Goal: Task Accomplishment & Management: Use online tool/utility

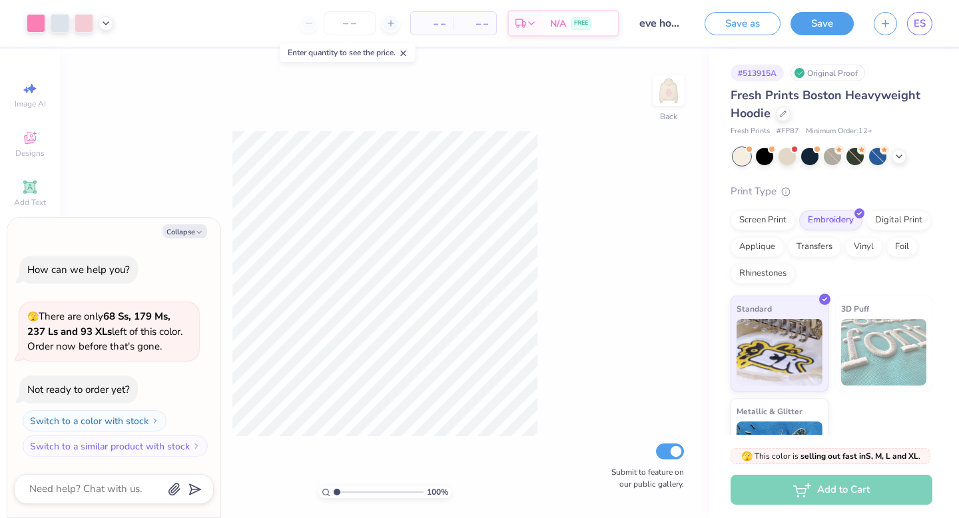
type textarea "x"
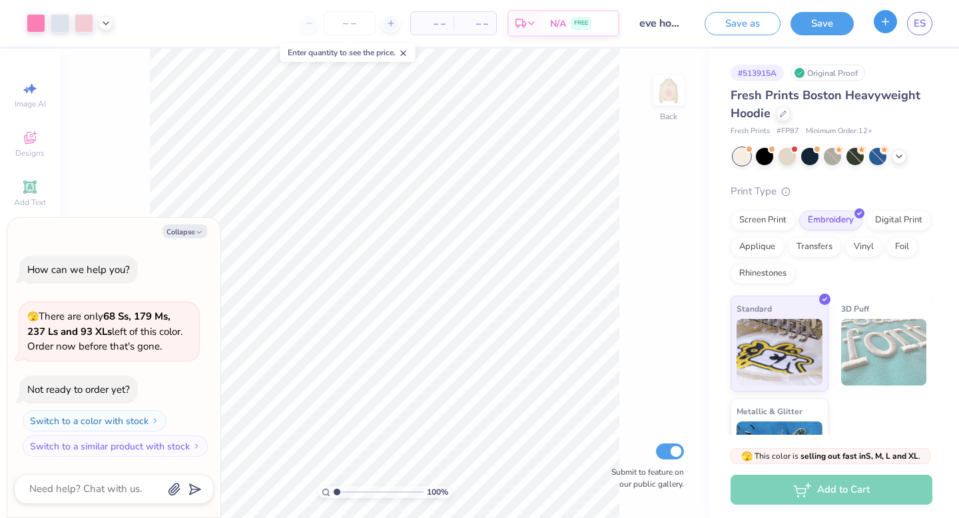
click at [877, 20] on button "button" at bounding box center [885, 21] width 23 height 23
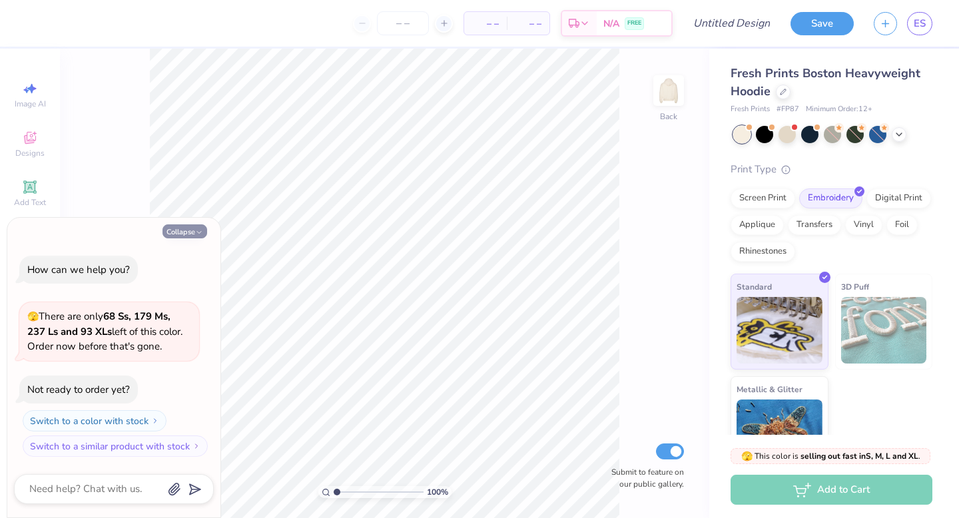
click at [179, 230] on button "Collapse" at bounding box center [184, 231] width 45 height 14
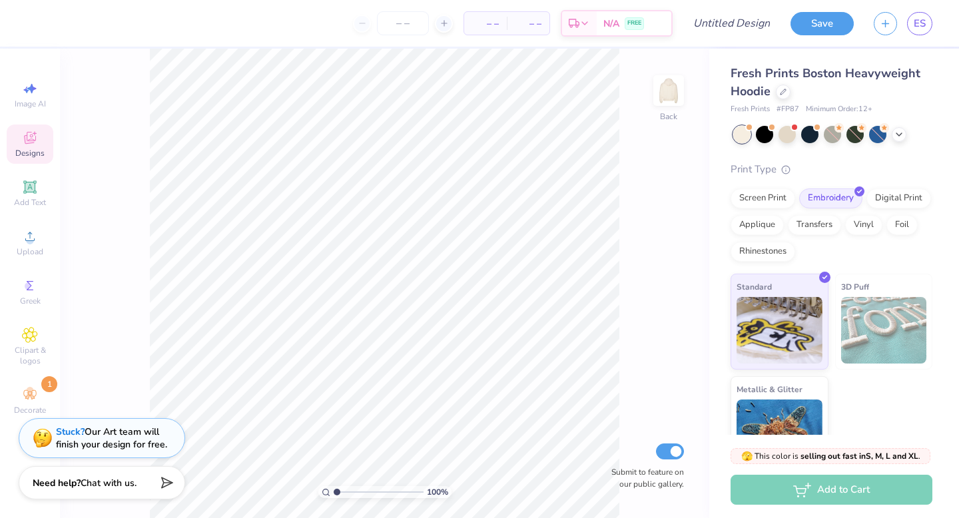
click at [33, 138] on icon at bounding box center [30, 138] width 16 height 16
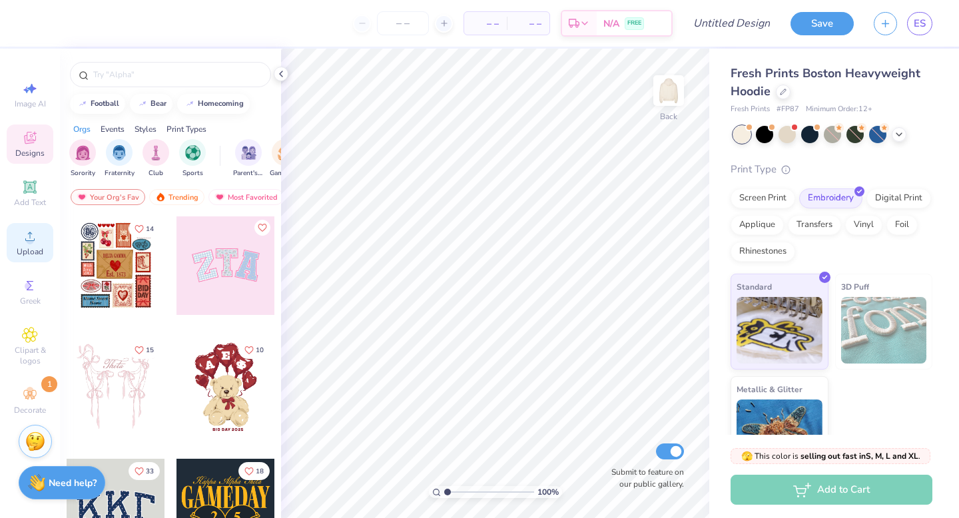
click at [30, 244] on div "Upload" at bounding box center [30, 242] width 47 height 39
click at [31, 244] on div "Upload" at bounding box center [30, 242] width 47 height 39
click at [27, 244] on icon at bounding box center [30, 236] width 16 height 16
click at [25, 231] on icon at bounding box center [30, 236] width 16 height 16
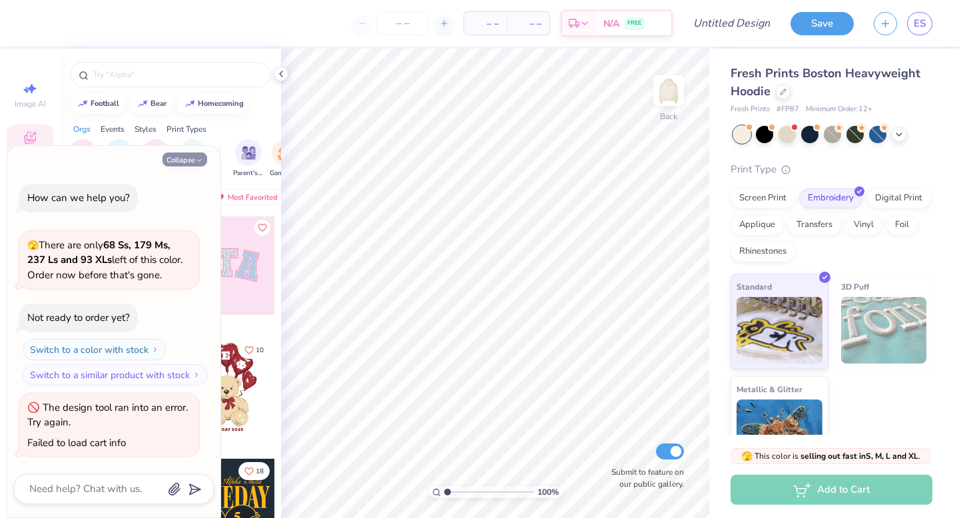
click at [193, 154] on button "Collapse" at bounding box center [184, 159] width 45 height 14
type textarea "x"
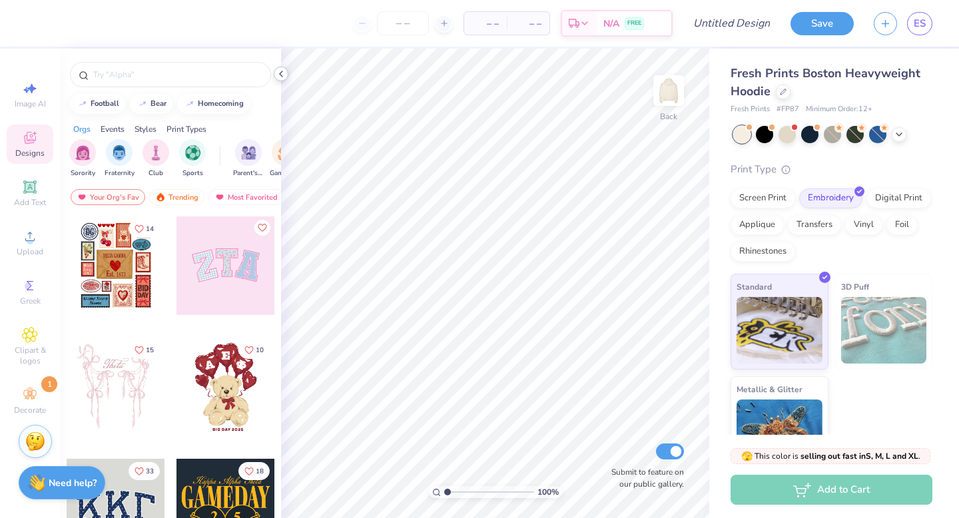
click at [282, 73] on icon at bounding box center [281, 74] width 11 height 11
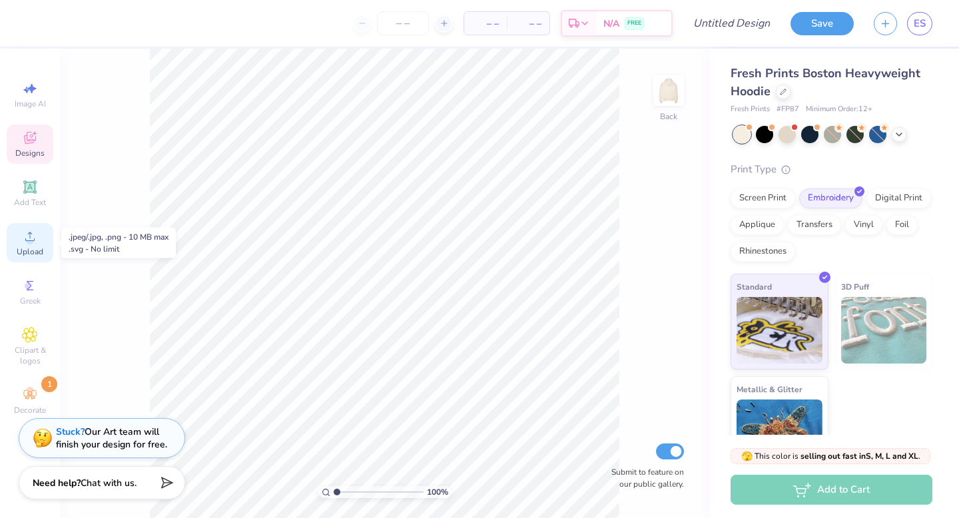
click at [31, 246] on span "Upload" at bounding box center [30, 251] width 27 height 11
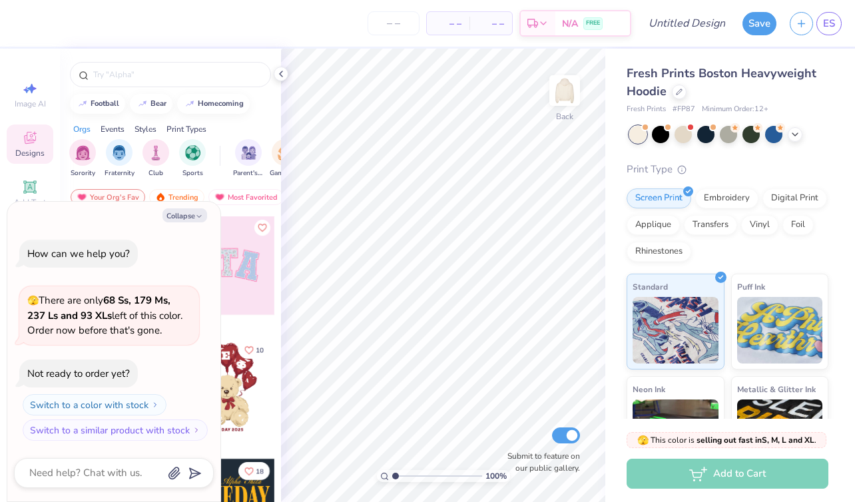
click at [279, 77] on icon at bounding box center [281, 74] width 11 height 11
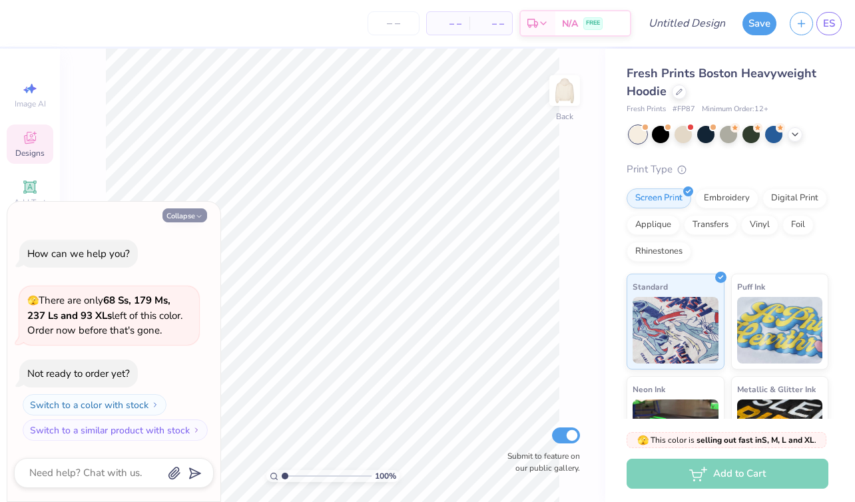
click at [189, 214] on button "Collapse" at bounding box center [184, 215] width 45 height 14
type textarea "x"
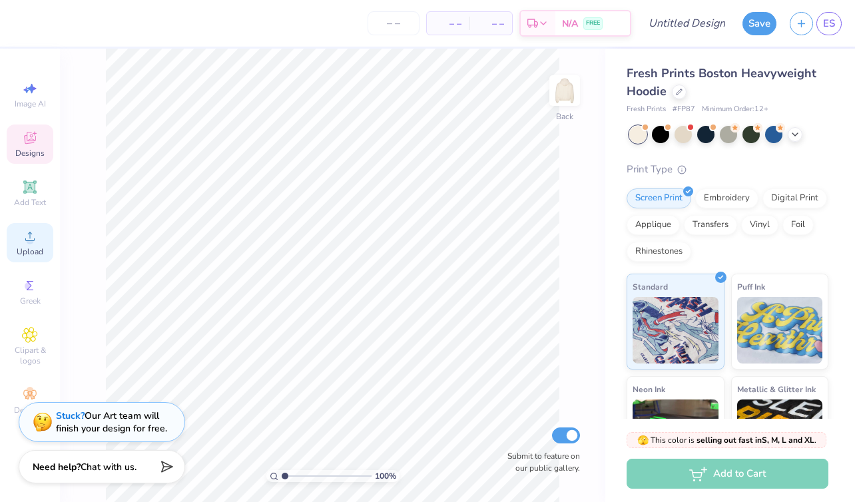
click at [18, 245] on div "Upload" at bounding box center [30, 242] width 47 height 39
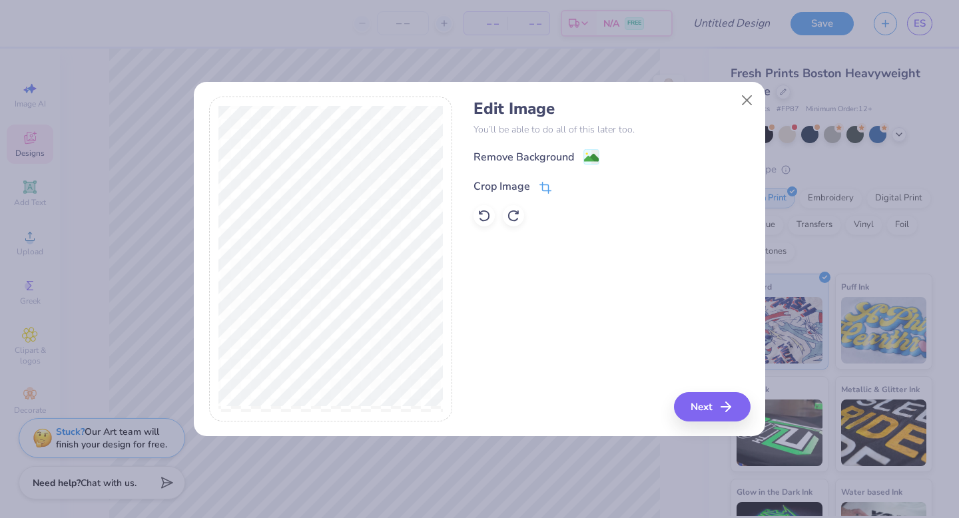
click at [547, 184] on icon at bounding box center [544, 188] width 9 height 9
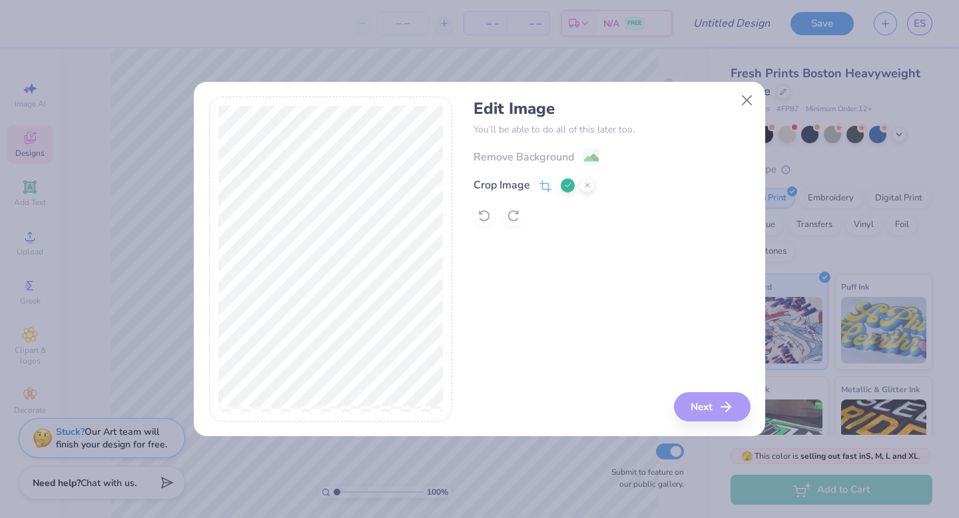
click at [568, 186] on icon at bounding box center [568, 185] width 8 height 8
click at [719, 401] on button "Next" at bounding box center [714, 406] width 77 height 29
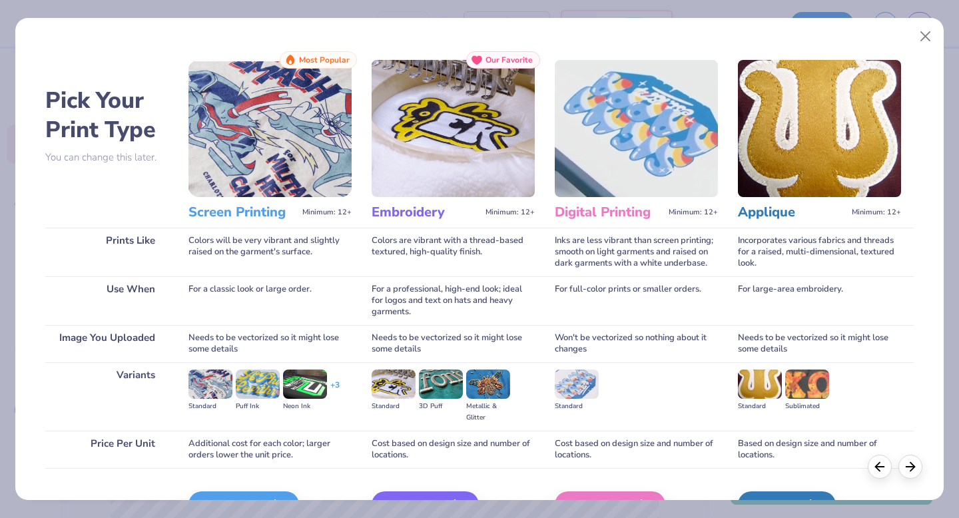
scroll to position [79, 0]
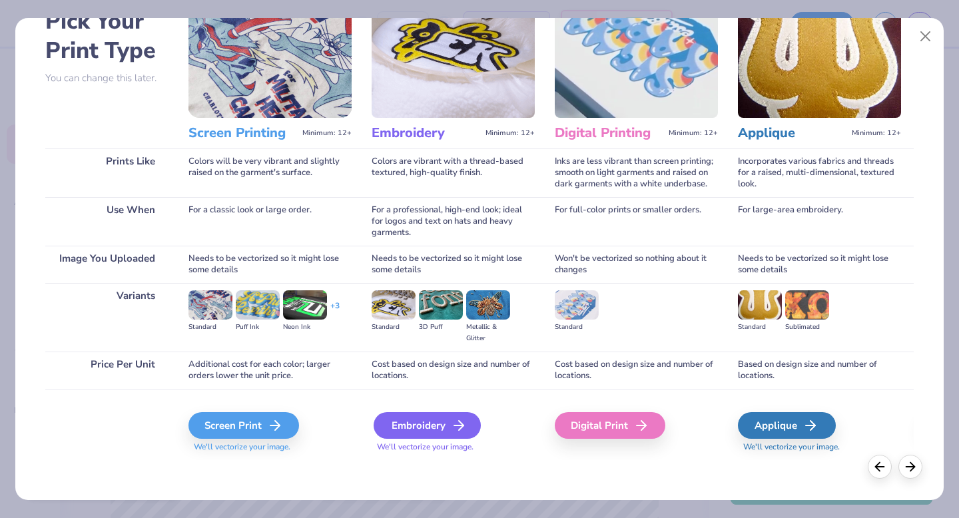
click at [444, 427] on div "Embroidery" at bounding box center [427, 425] width 107 height 27
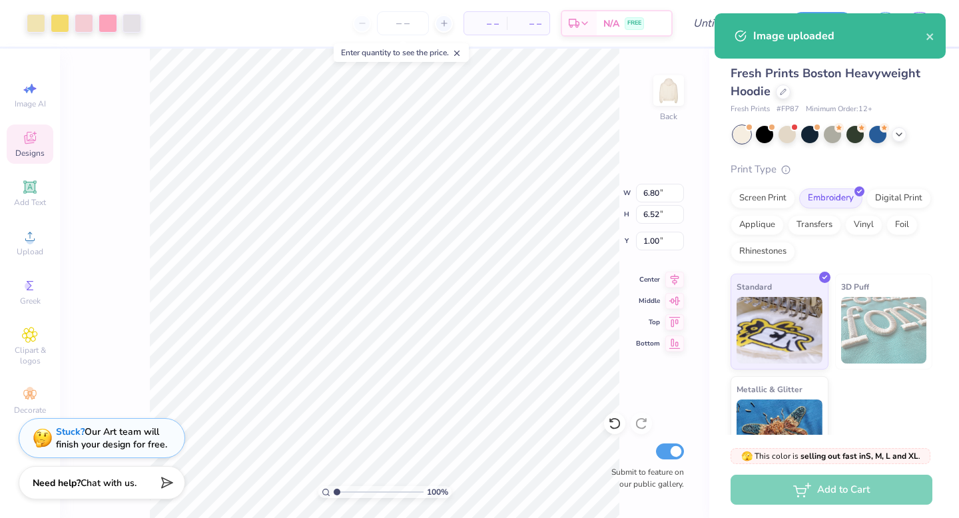
type input "6.80"
type input "6.52"
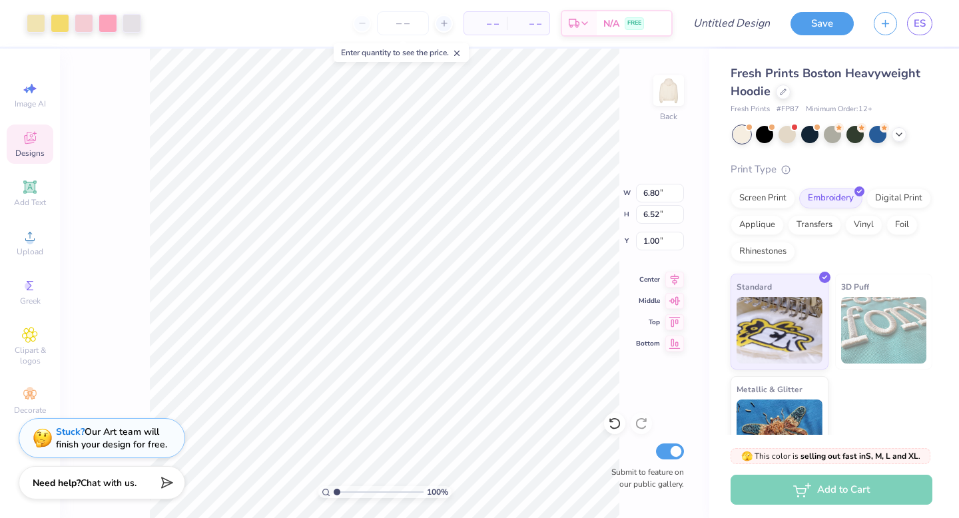
type input "3.00"
type input "6.22"
type input "5.96"
click at [25, 248] on span "Upload" at bounding box center [30, 251] width 27 height 11
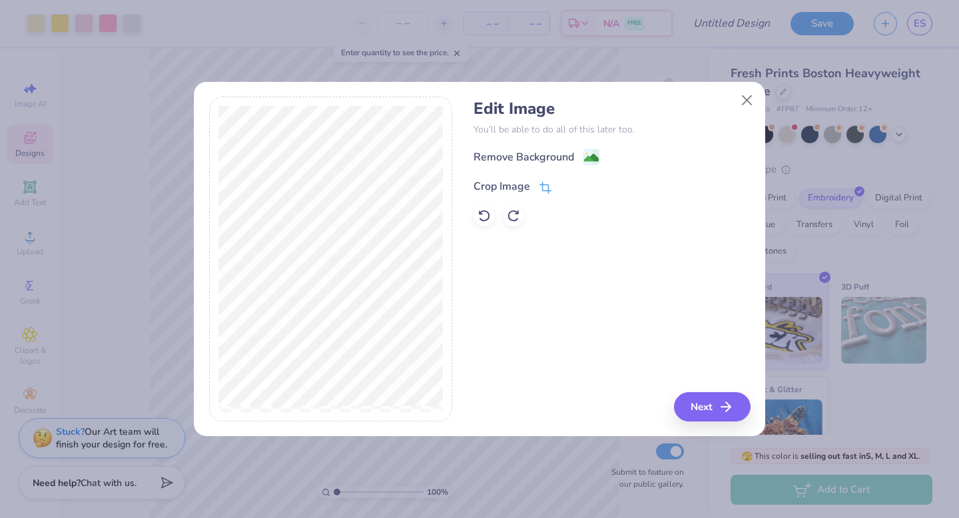
click at [546, 182] on icon at bounding box center [545, 188] width 12 height 12
click at [698, 400] on div "Edit Image You’ll be able to do all of this later too. Remove Background Crop I…" at bounding box center [611, 259] width 276 height 325
click at [564, 184] on icon at bounding box center [568, 185] width 8 height 8
click at [722, 413] on icon "button" at bounding box center [730, 407] width 16 height 16
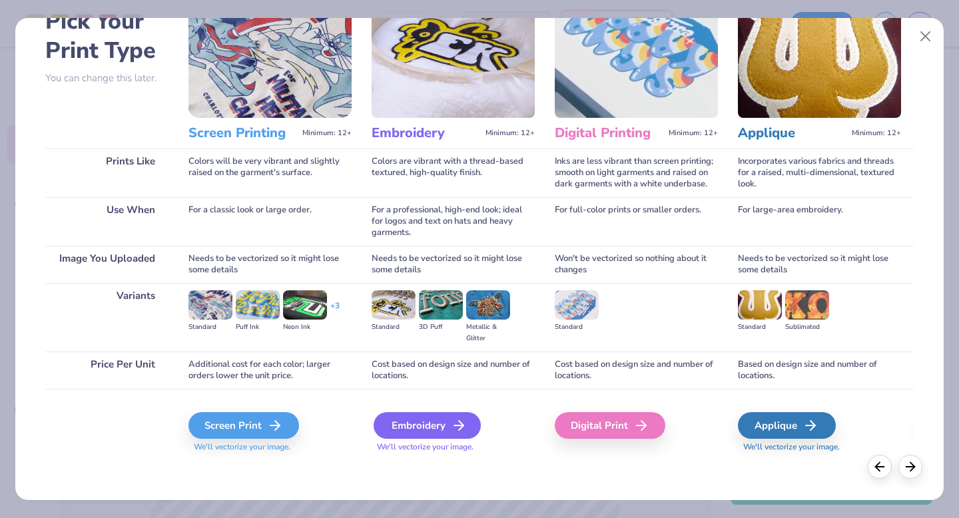
click at [453, 418] on icon at bounding box center [459, 425] width 16 height 16
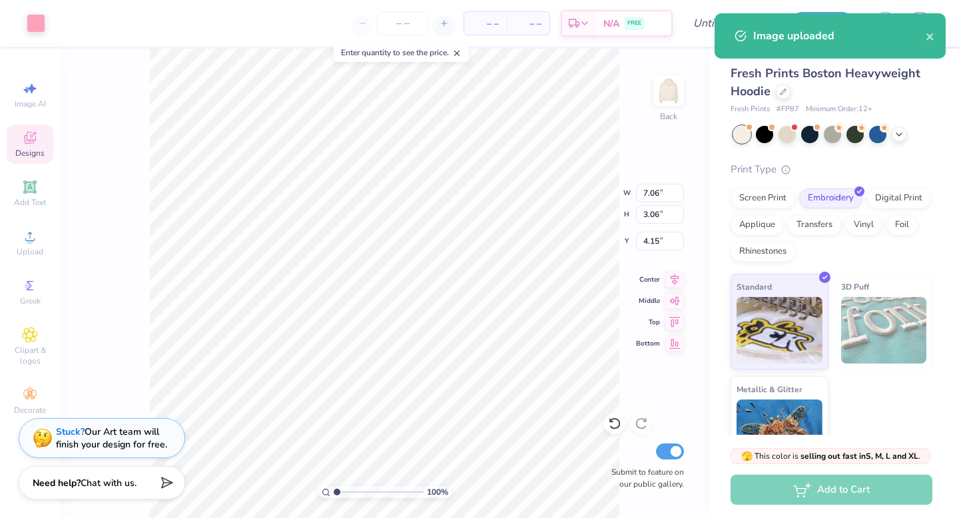
type input "7.06"
type input "3.06"
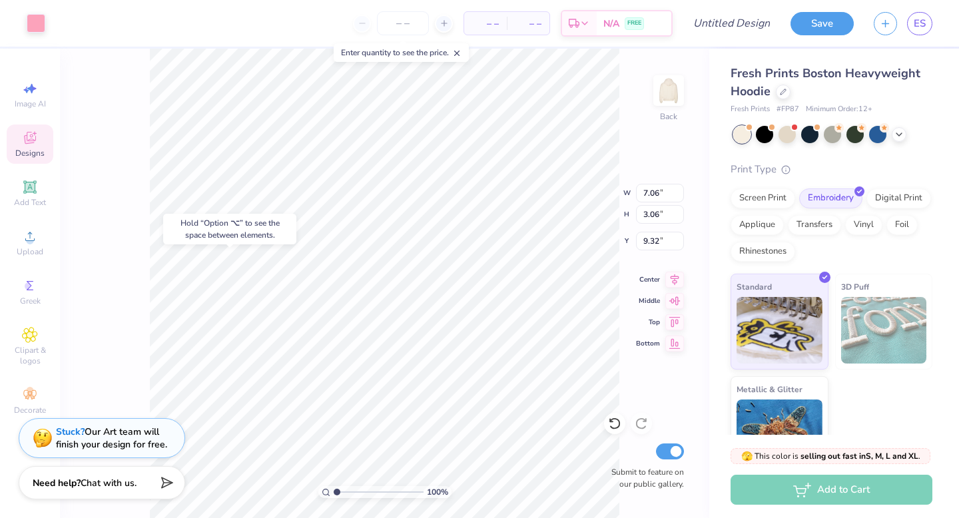
type input "9.32"
type input "4.86"
type input "2.11"
type input "10.46"
type input "3.33"
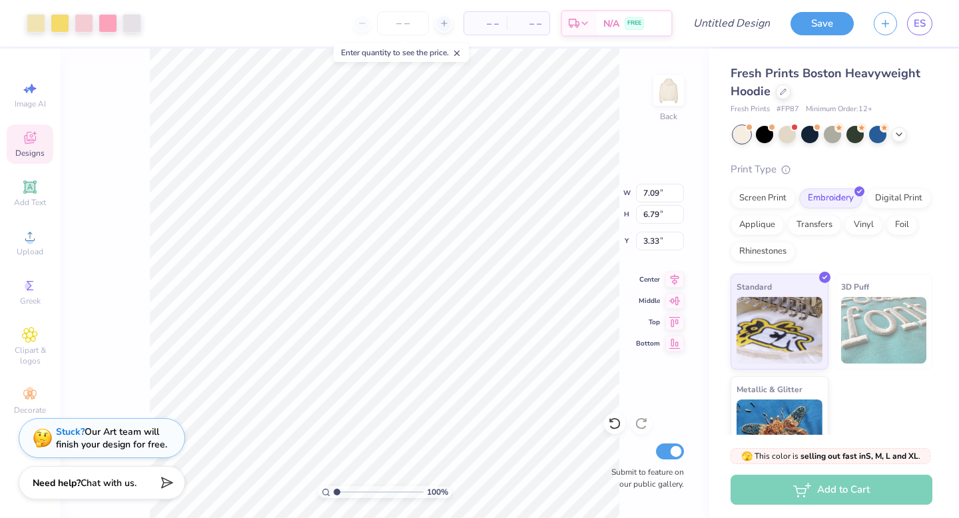
type input "7.09"
type input "6.79"
type input "3.00"
type input "10.27"
type input "11.17"
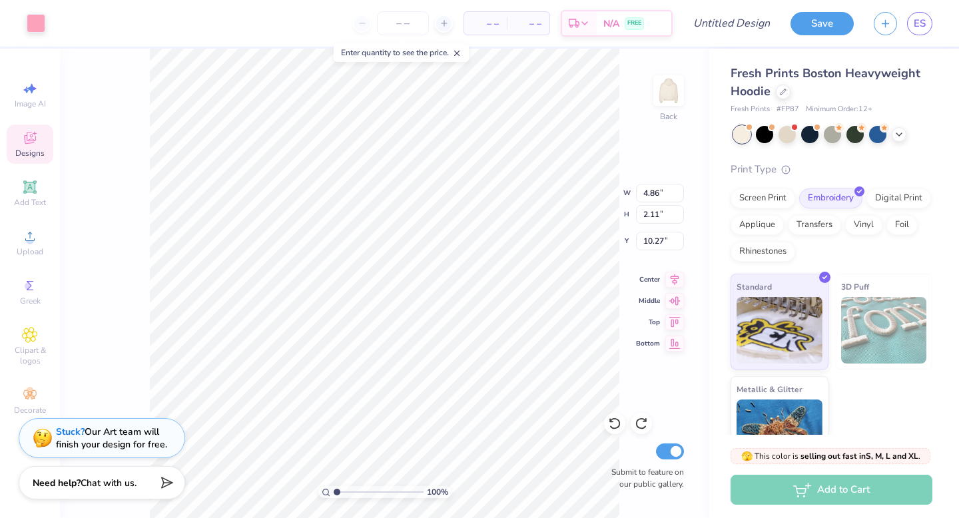
type input "10.89"
type input "10.48"
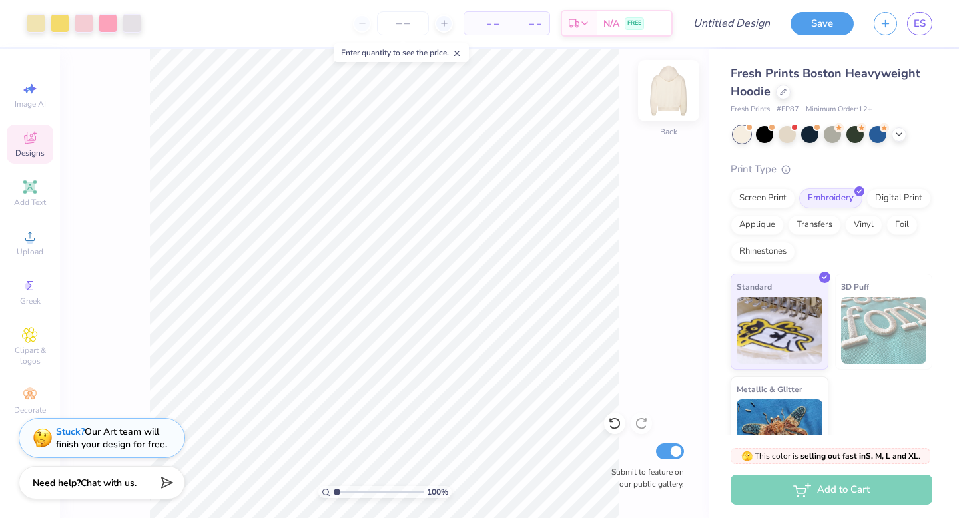
click at [668, 91] on img at bounding box center [668, 90] width 53 height 53
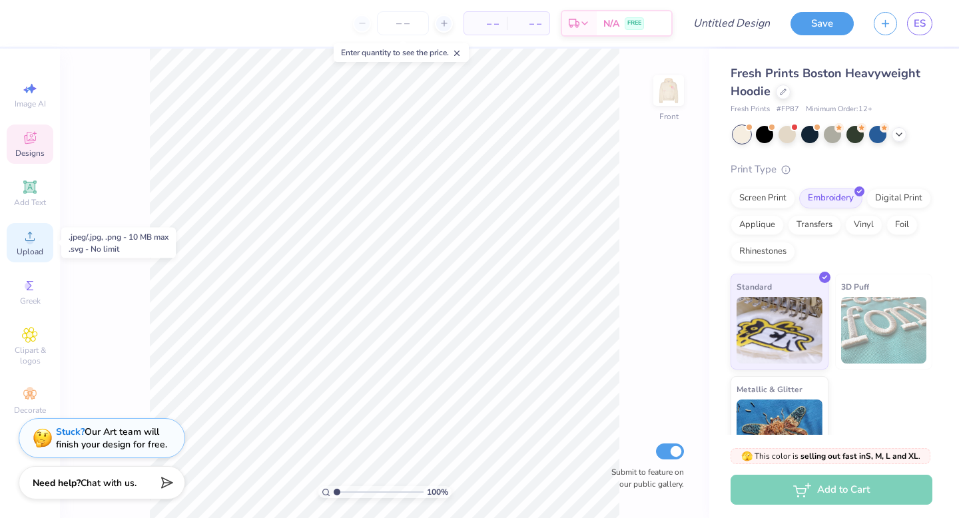
click at [26, 234] on icon at bounding box center [30, 236] width 16 height 16
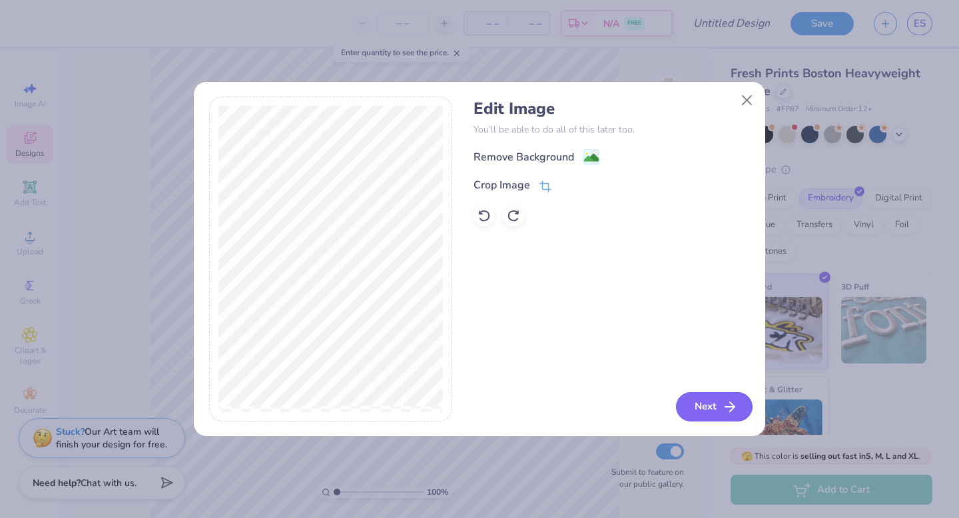
click at [728, 409] on icon "button" at bounding box center [730, 407] width 16 height 16
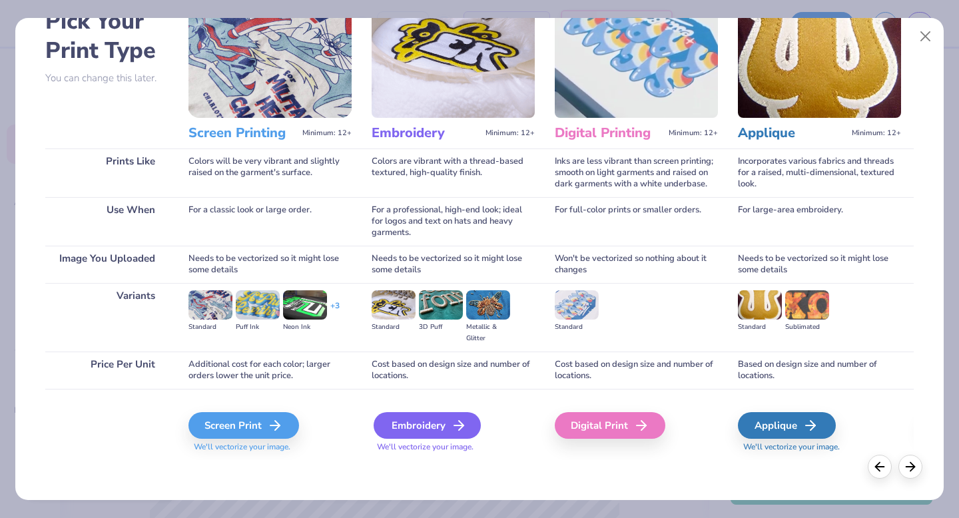
click at [411, 419] on div "Embroidery" at bounding box center [427, 425] width 107 height 27
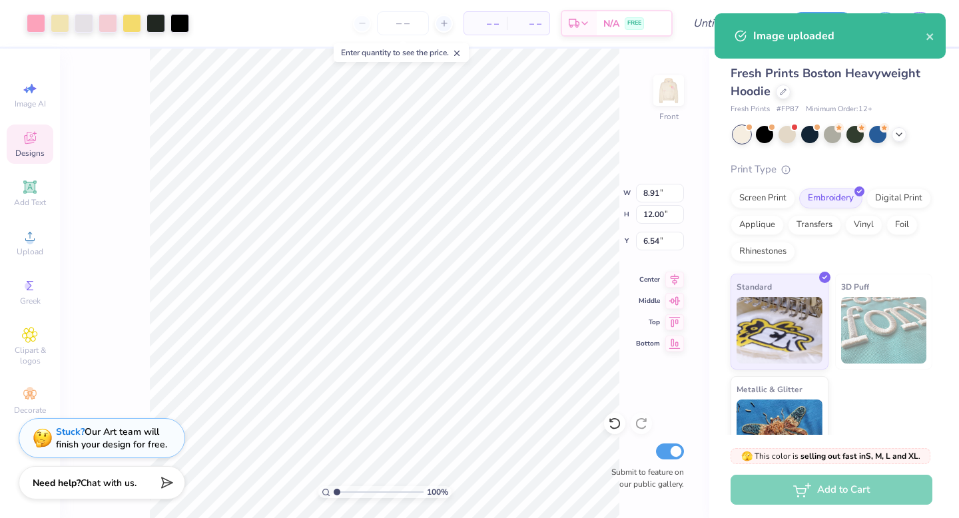
type input "6.54"
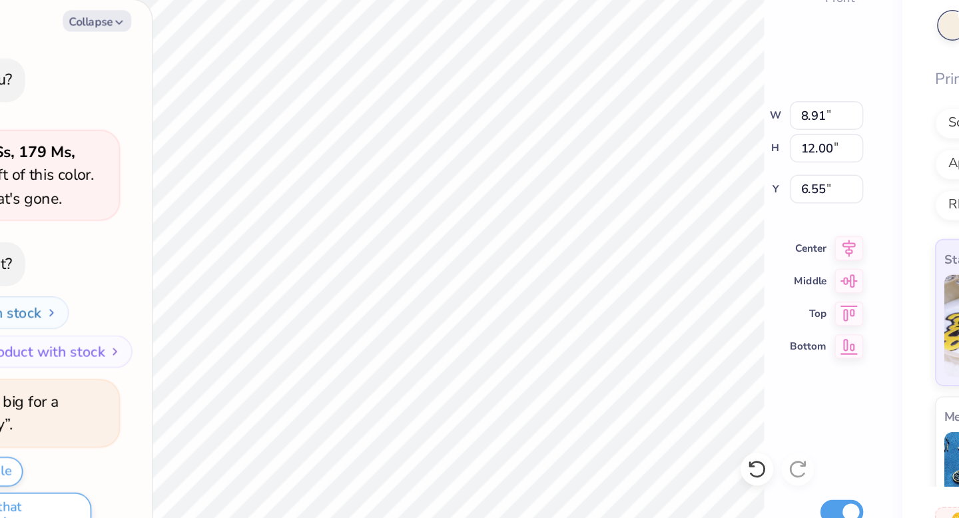
scroll to position [11, 0]
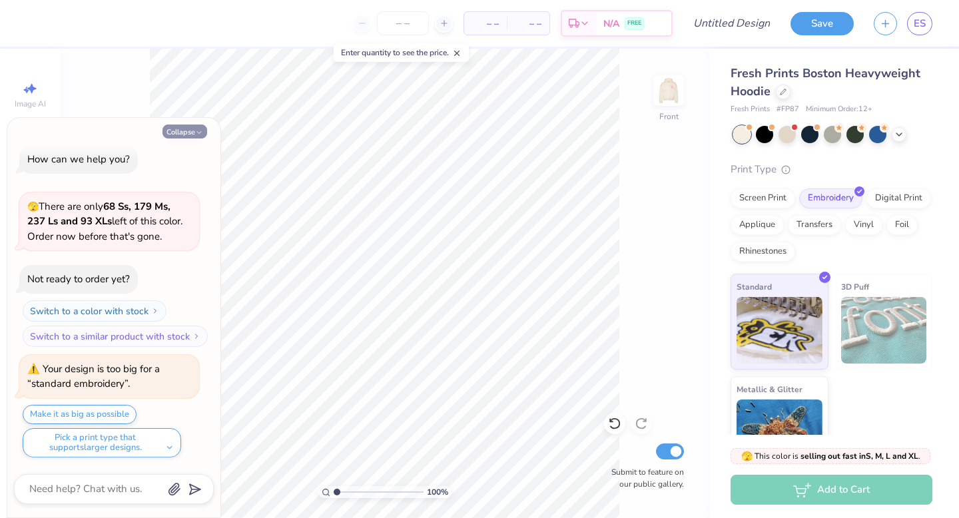
click at [194, 127] on button "Collapse" at bounding box center [184, 132] width 45 height 14
type textarea "x"
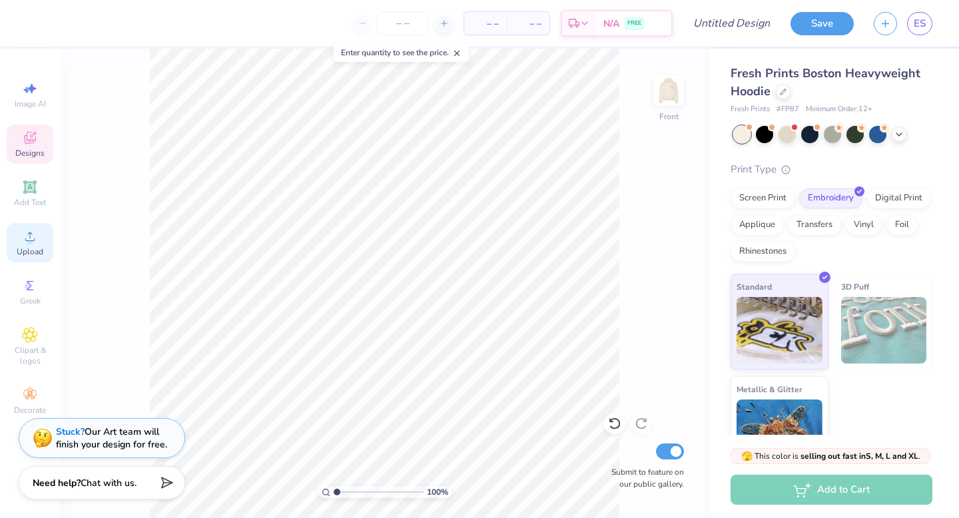
click at [33, 241] on circle at bounding box center [29, 240] width 7 height 7
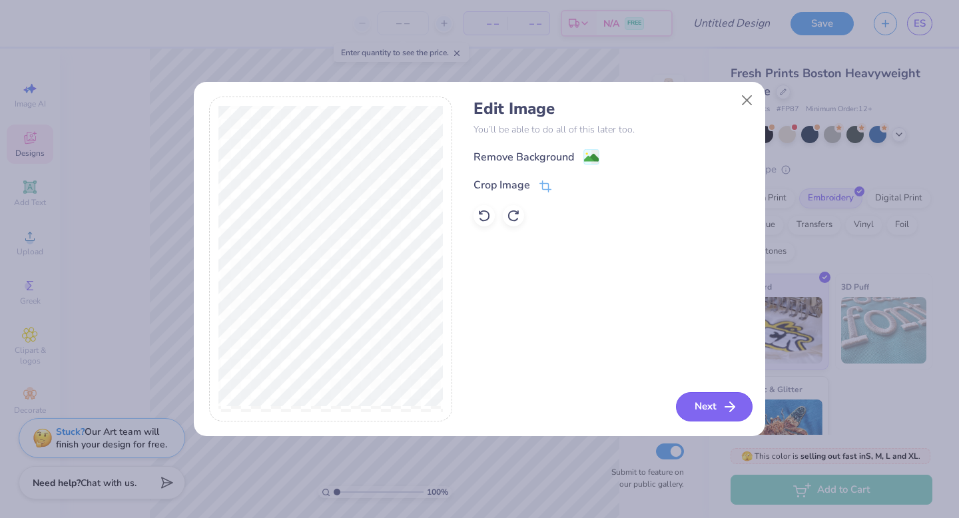
click at [719, 415] on button "Next" at bounding box center [714, 406] width 77 height 29
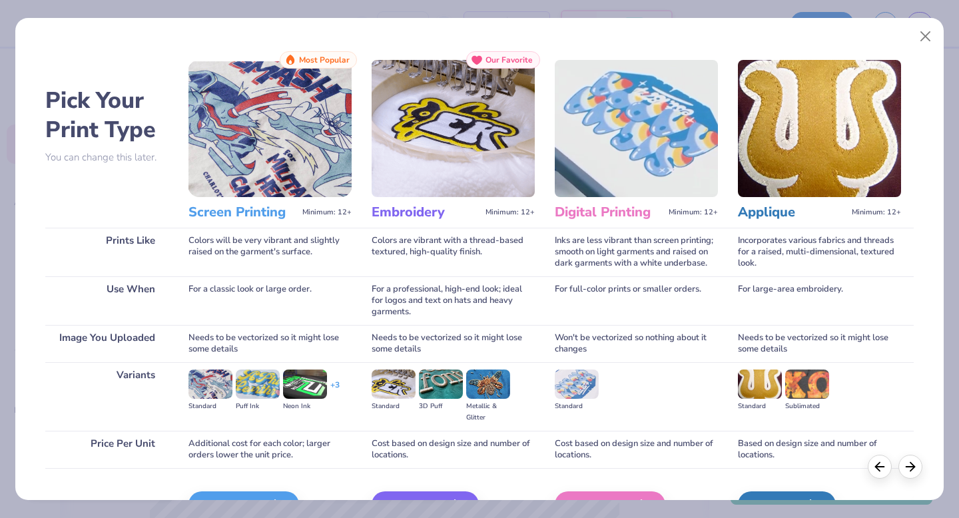
scroll to position [79, 0]
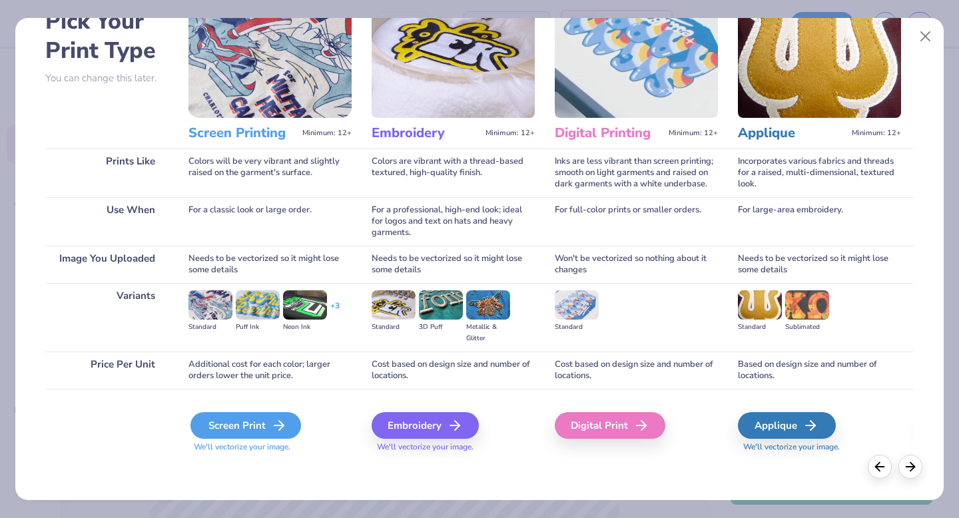
click at [278, 418] on icon at bounding box center [279, 425] width 16 height 16
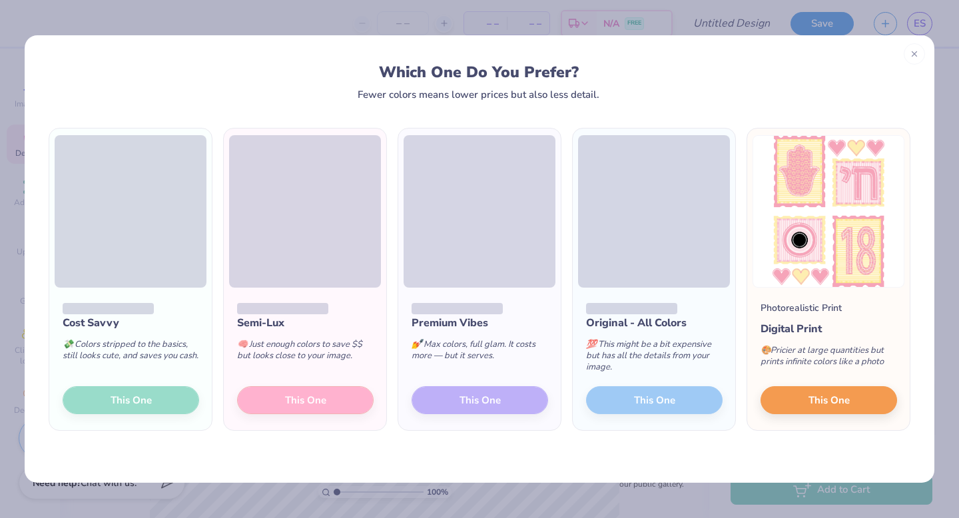
click at [814, 415] on div "Photorealistic Print Digital Print 🎨 Pricier at large quantities but prints inf…" at bounding box center [828, 359] width 162 height 142
click at [806, 404] on button "This One" at bounding box center [828, 398] width 136 height 28
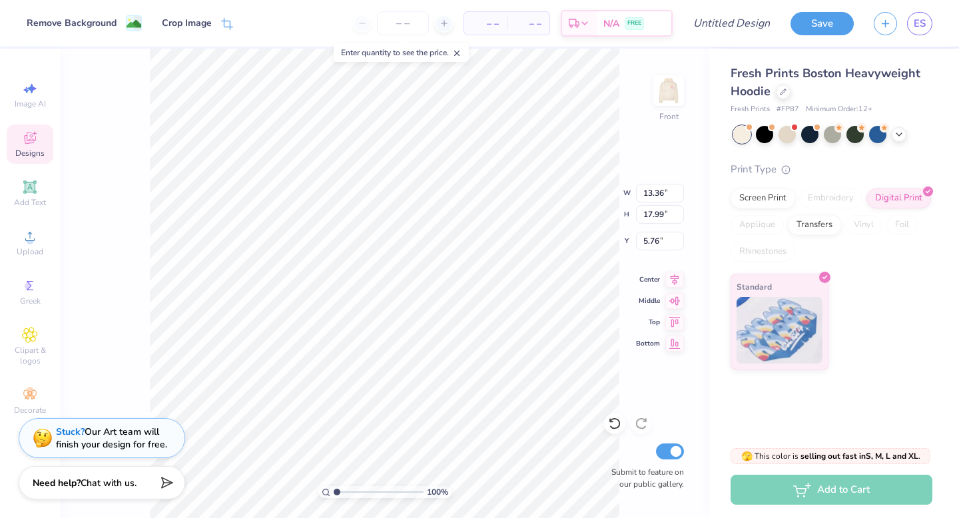
type input "5.32"
drag, startPoint x: 335, startPoint y: 492, endPoint x: 397, endPoint y: 493, distance: 61.9
click at [398, 493] on input "range" at bounding box center [379, 492] width 90 height 12
drag, startPoint x: 397, startPoint y: 494, endPoint x: 374, endPoint y: 497, distance: 23.5
click at [374, 497] on input "range" at bounding box center [379, 492] width 90 height 12
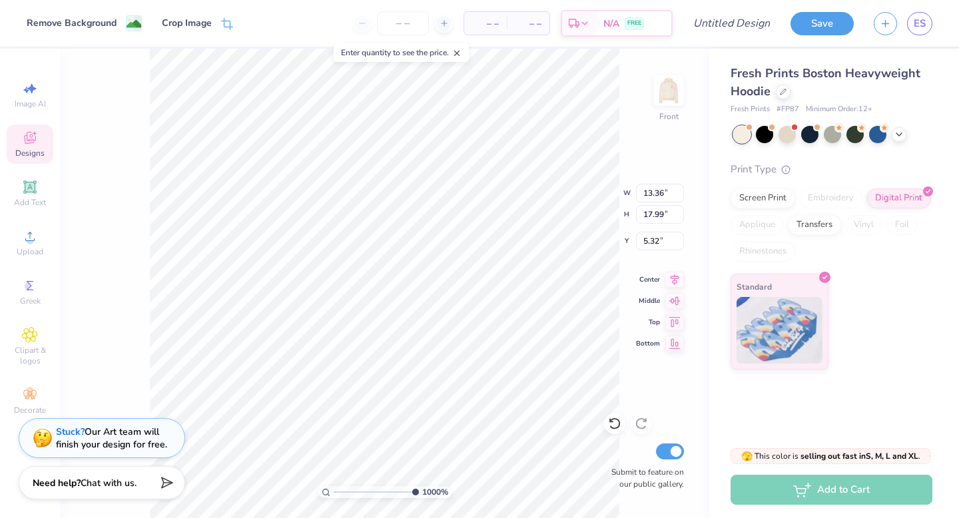
click at [578, 500] on div "1000 %" at bounding box center [384, 283] width 469 height 469
type input "1"
click at [295, 487] on div "100 %" at bounding box center [384, 283] width 469 height 469
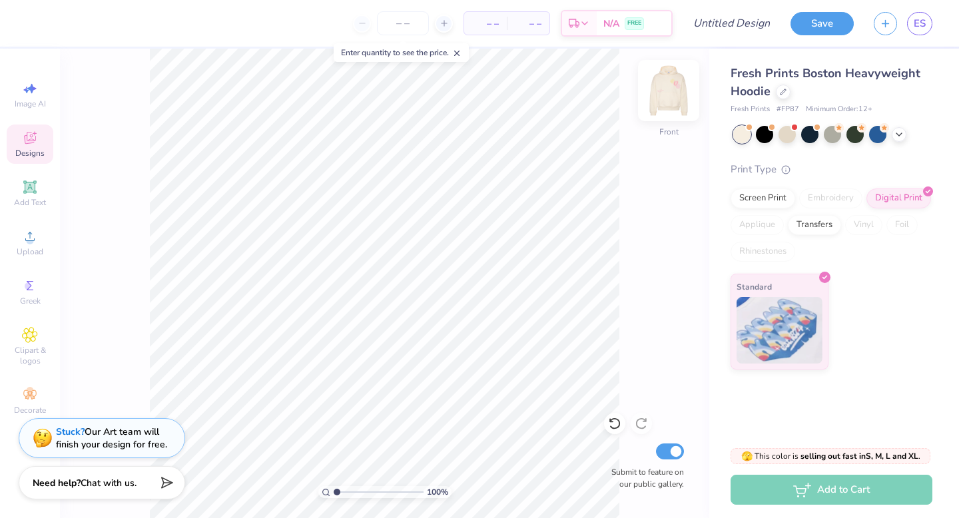
click at [666, 101] on img at bounding box center [668, 90] width 53 height 53
click at [664, 101] on img at bounding box center [668, 90] width 53 height 53
click at [662, 65] on div "100 % Front Submit to feature on our public gallery." at bounding box center [384, 283] width 649 height 469
click at [441, 21] on icon at bounding box center [443, 23] width 9 height 9
type input "12"
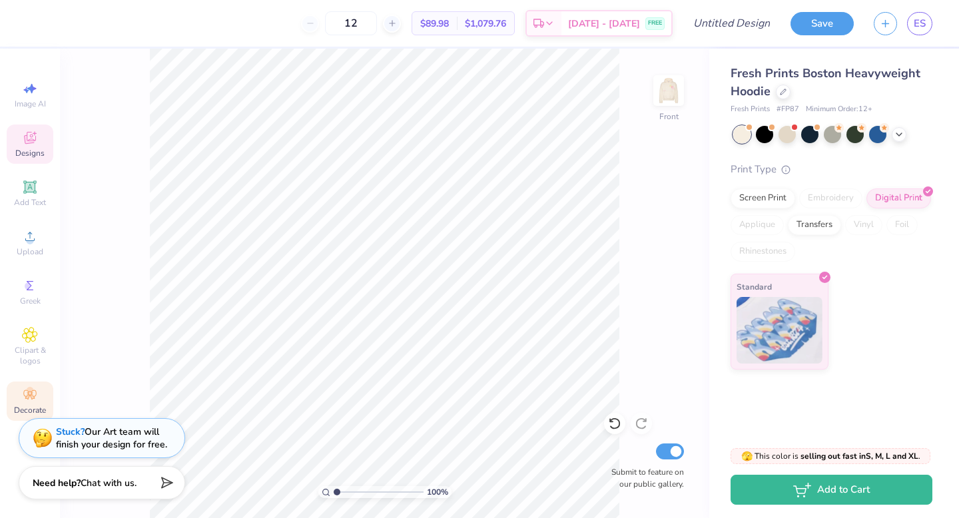
click at [33, 388] on circle at bounding box center [29, 390] width 7 height 7
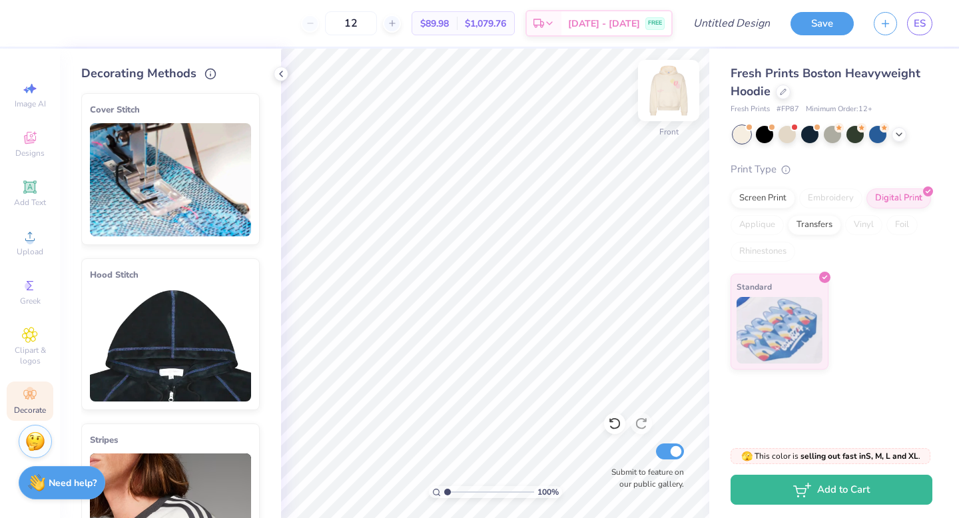
click at [672, 88] on img at bounding box center [668, 90] width 53 height 53
click at [672, 88] on img at bounding box center [668, 90] width 27 height 27
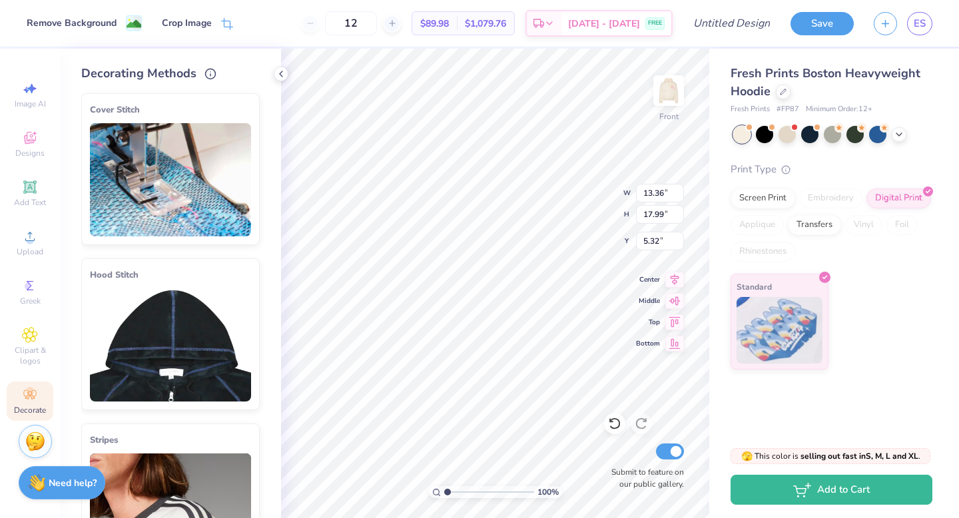
type input "5.00"
type input "11.63"
type input "15.67"
type input "5.01"
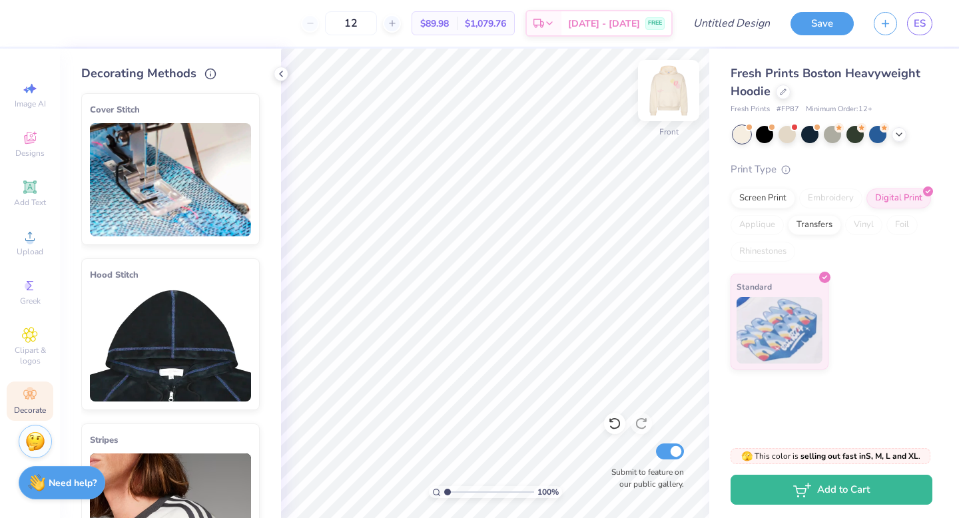
click at [673, 99] on img at bounding box center [668, 90] width 53 height 53
click at [186, 336] on img at bounding box center [170, 344] width 161 height 113
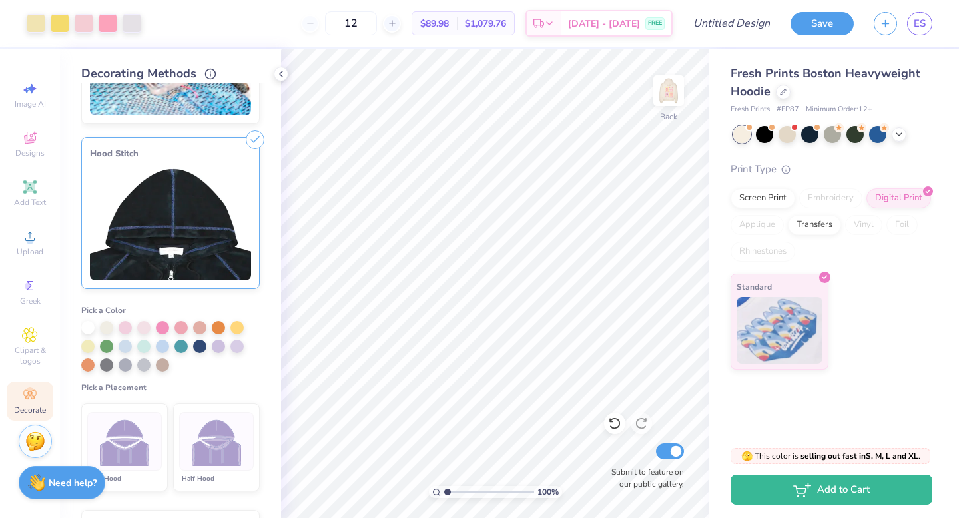
scroll to position [138, 0]
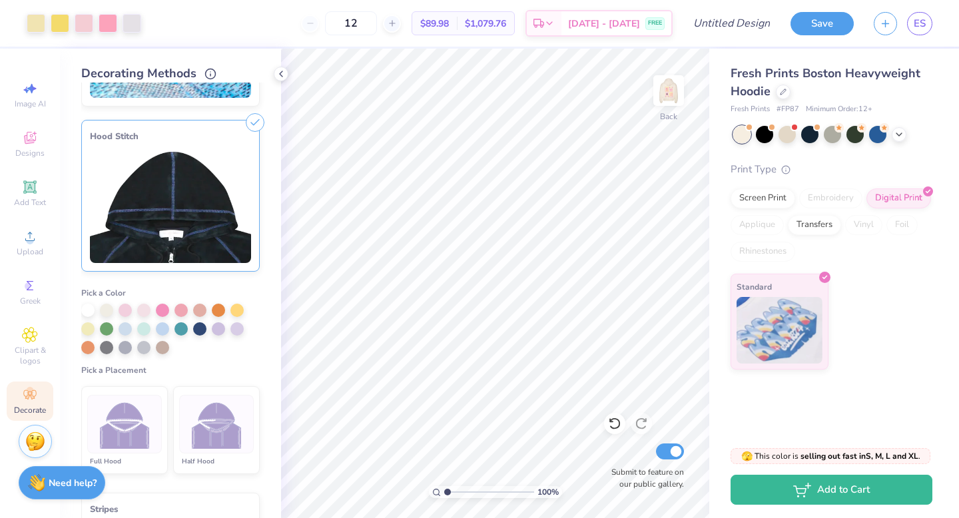
click at [223, 417] on img at bounding box center [217, 424] width 50 height 50
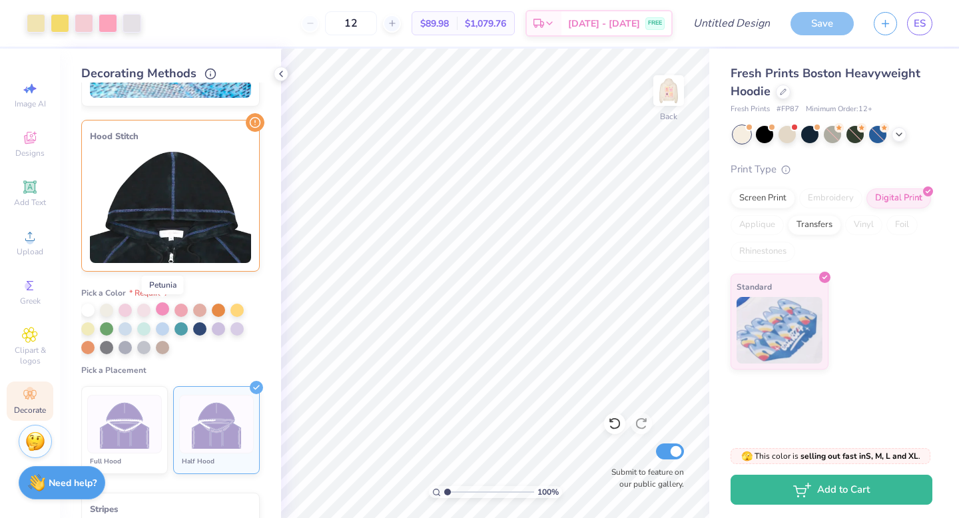
click at [160, 306] on div at bounding box center [162, 308] width 13 height 13
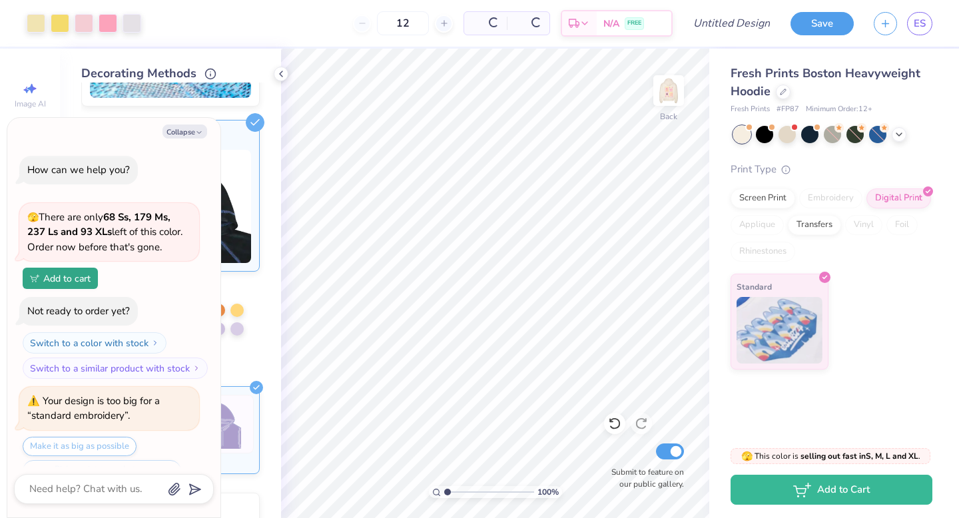
scroll to position [128, 0]
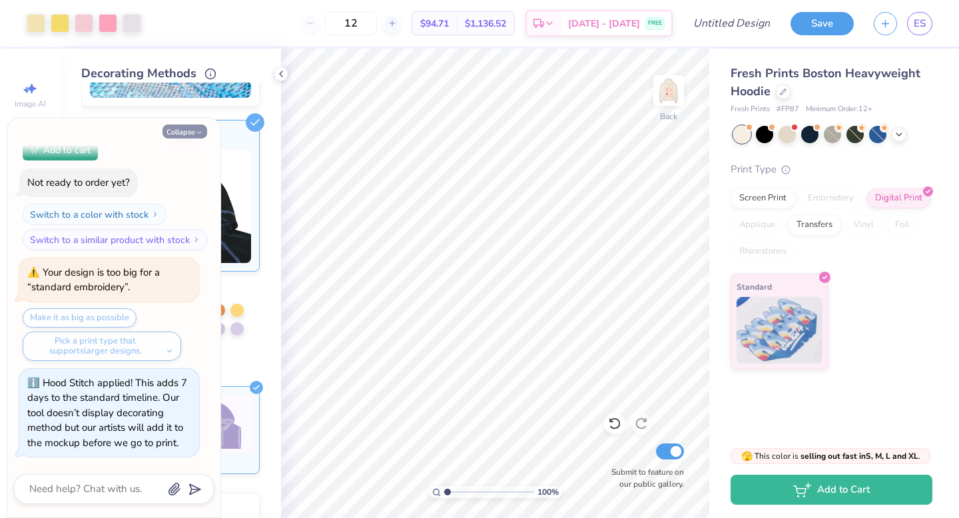
click at [200, 129] on icon "button" at bounding box center [199, 132] width 8 height 8
type textarea "x"
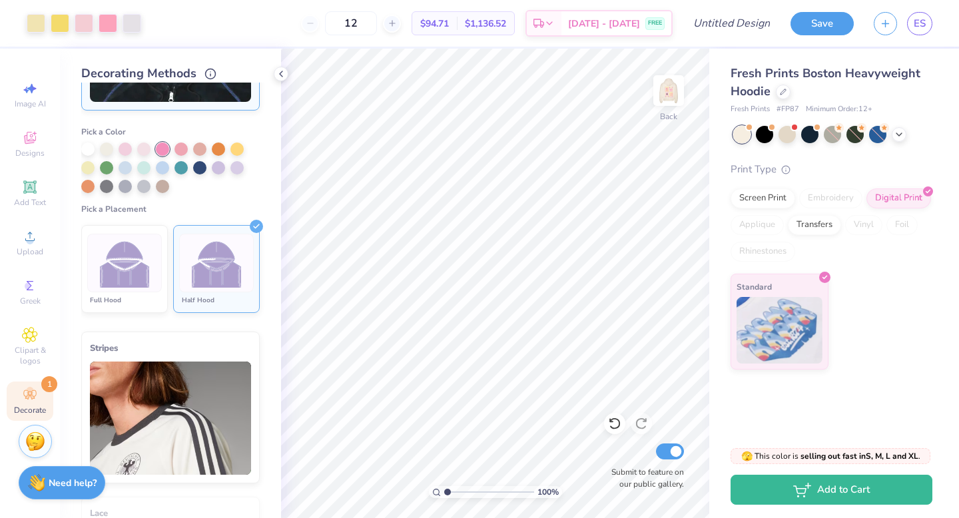
scroll to position [324, 0]
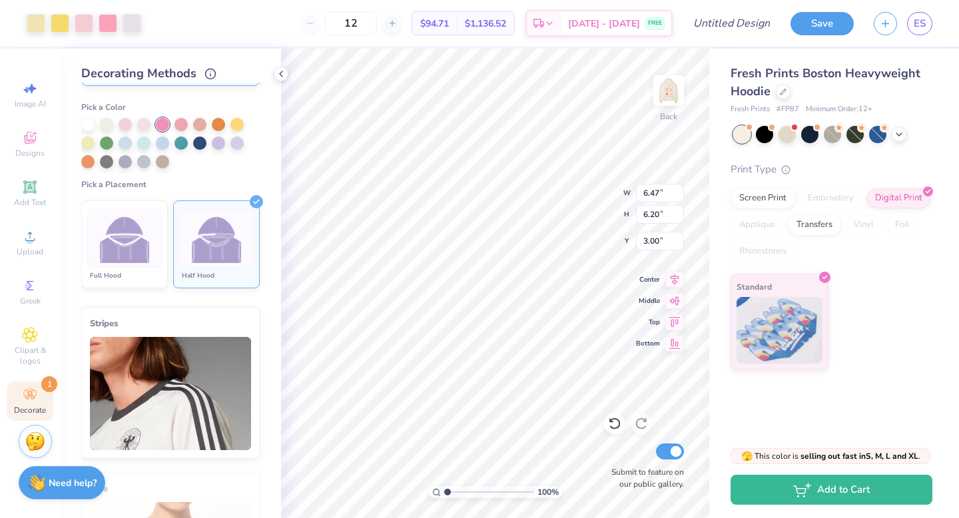
type input "6.47"
type input "6.20"
type input "3.65"
click at [680, 81] on img at bounding box center [668, 90] width 53 height 53
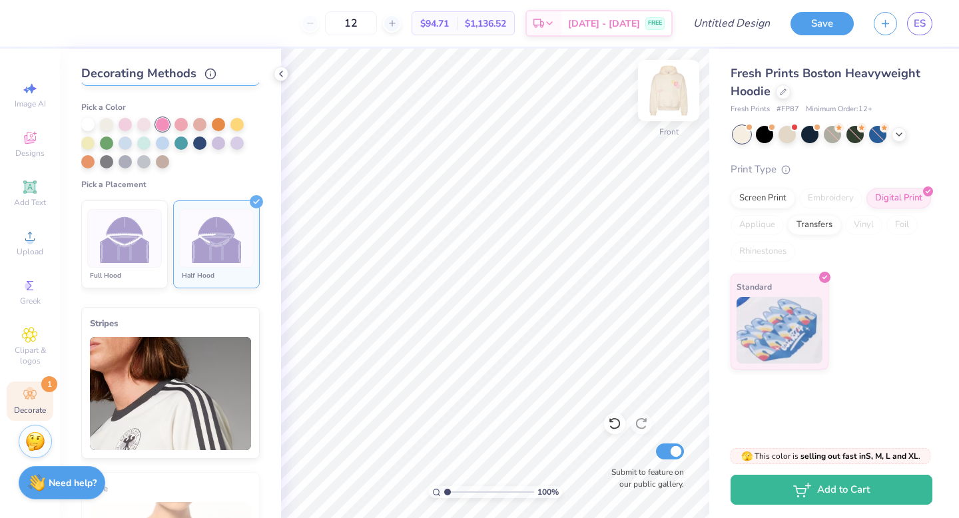
click at [679, 81] on img at bounding box center [668, 90] width 53 height 53
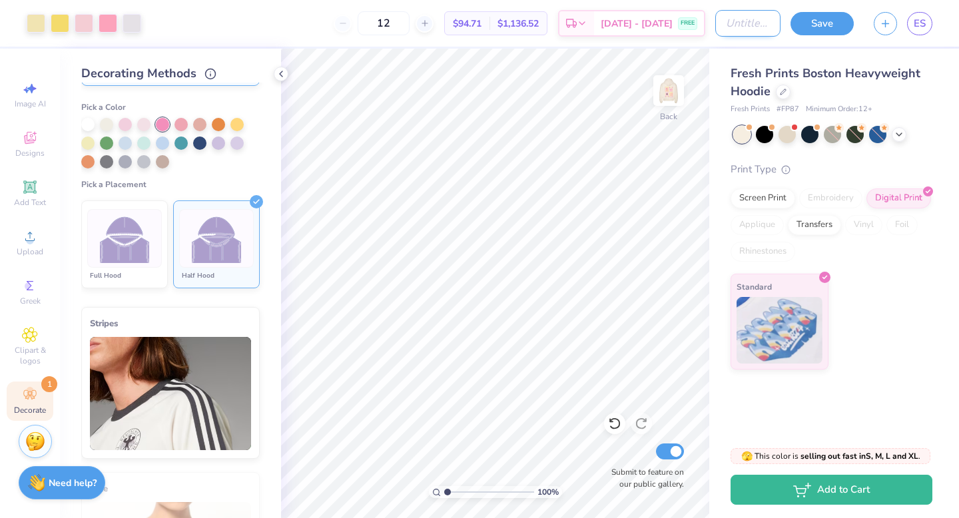
click at [752, 21] on input "Design Title" at bounding box center [747, 23] width 65 height 27
type input "eve pink"
click at [836, 18] on button "Save" at bounding box center [821, 21] width 63 height 23
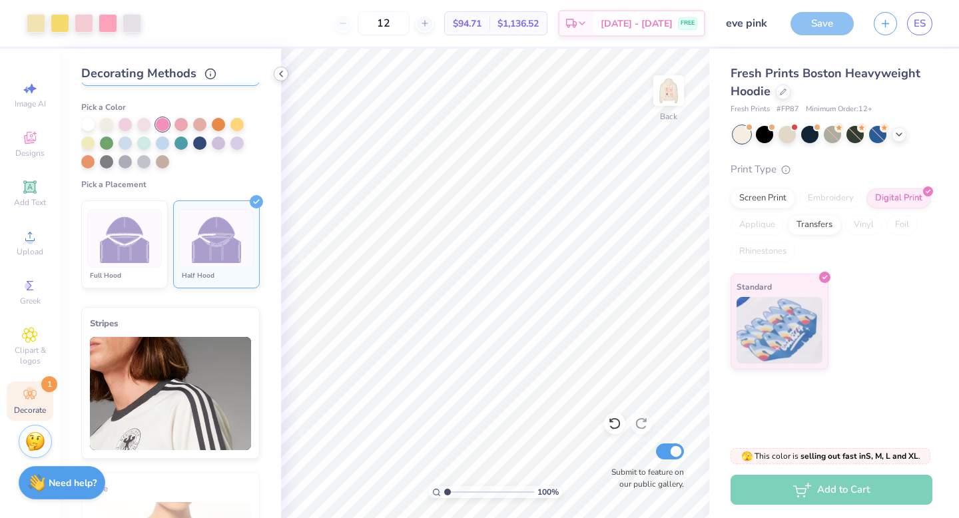
click at [279, 75] on icon at bounding box center [281, 74] width 11 height 11
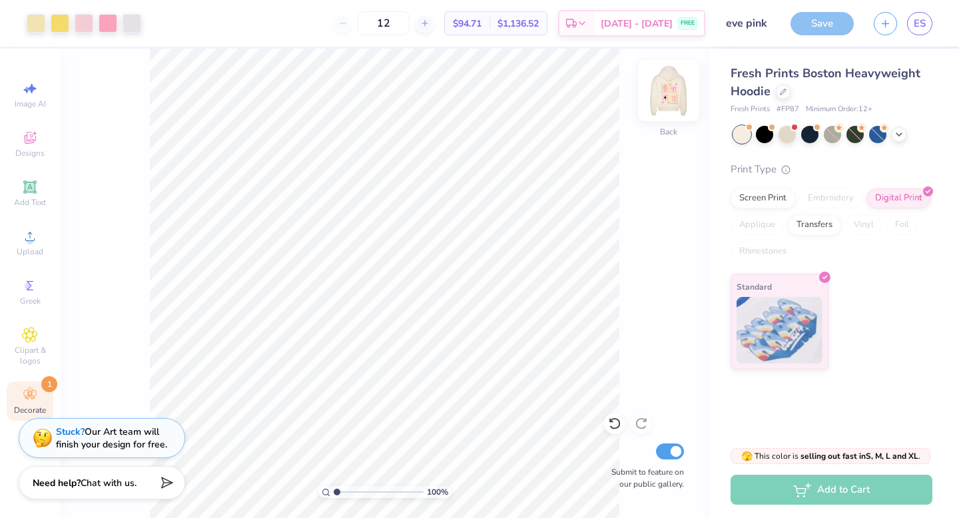
click at [666, 91] on img at bounding box center [668, 90] width 53 height 53
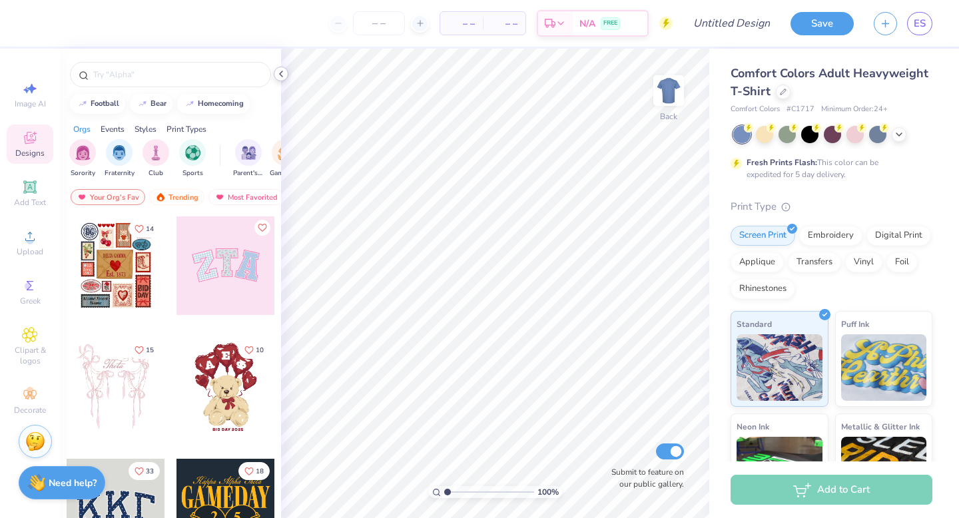
click at [285, 71] on icon at bounding box center [281, 74] width 11 height 11
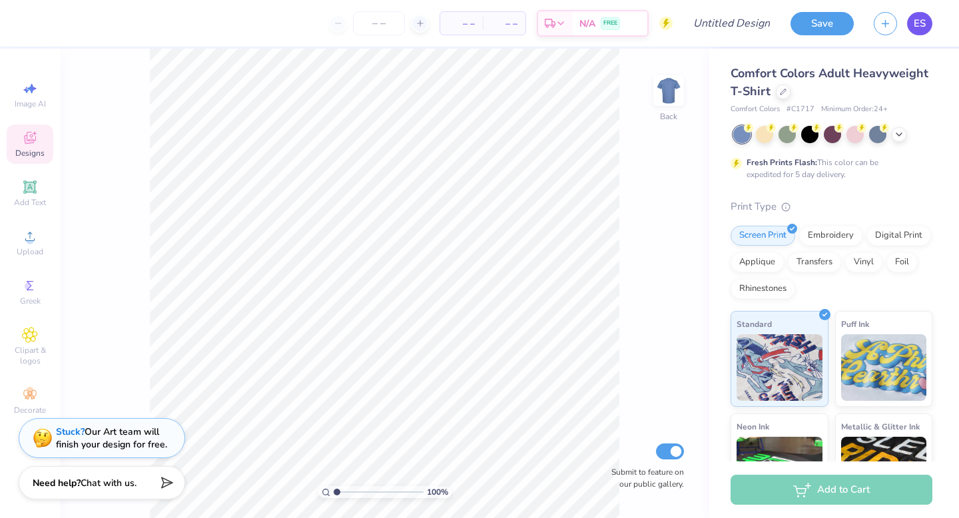
click at [916, 16] on span "ES" at bounding box center [919, 23] width 12 height 15
click at [916, 18] on span "ES" at bounding box center [919, 23] width 12 height 15
click at [913, 19] on span "ES" at bounding box center [919, 23] width 12 height 15
click at [917, 25] on span "ES" at bounding box center [919, 23] width 12 height 15
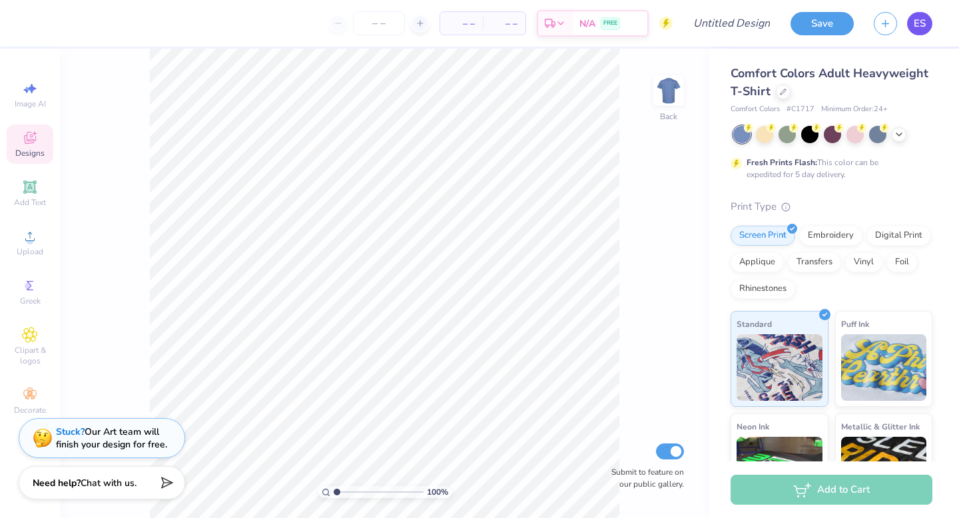
click at [911, 26] on link "ES" at bounding box center [919, 23] width 25 height 23
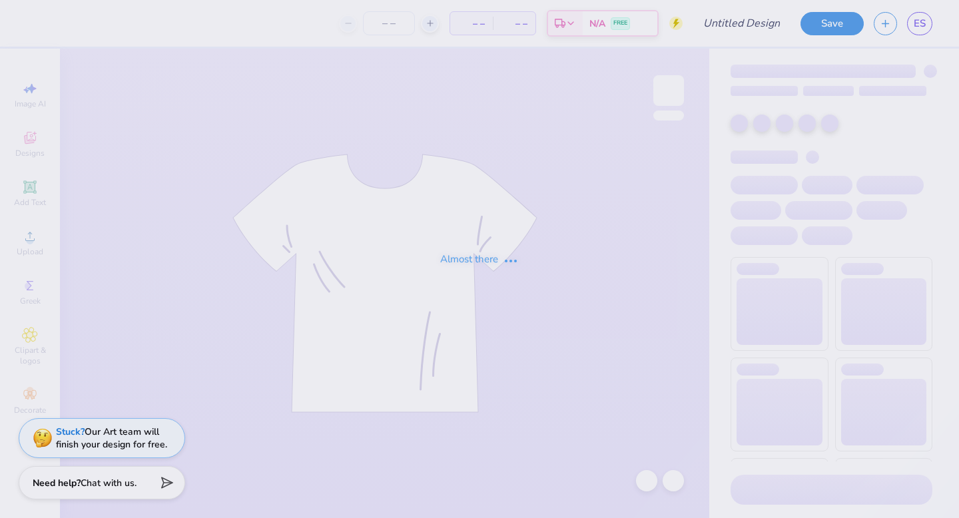
type input "[PERSON_NAME]"
type input "50"
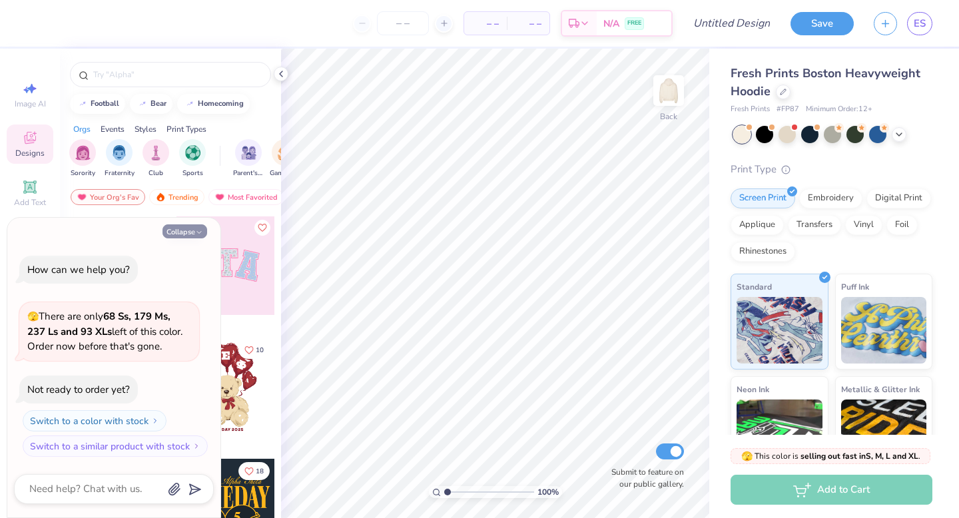
click at [190, 229] on button "Collapse" at bounding box center [184, 231] width 45 height 14
type textarea "x"
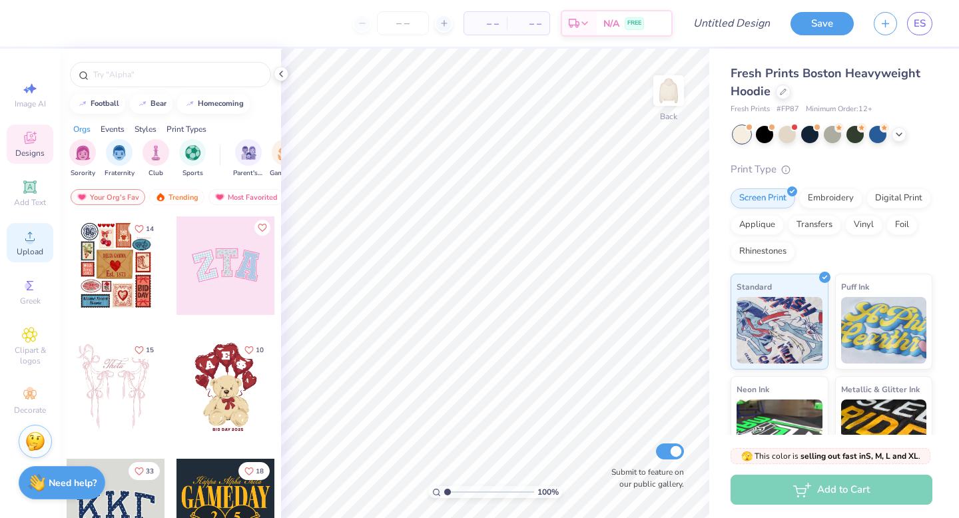
click at [21, 236] on div "Upload" at bounding box center [30, 242] width 47 height 39
click at [29, 244] on icon at bounding box center [30, 236] width 16 height 16
click at [29, 244] on circle at bounding box center [29, 240] width 7 height 7
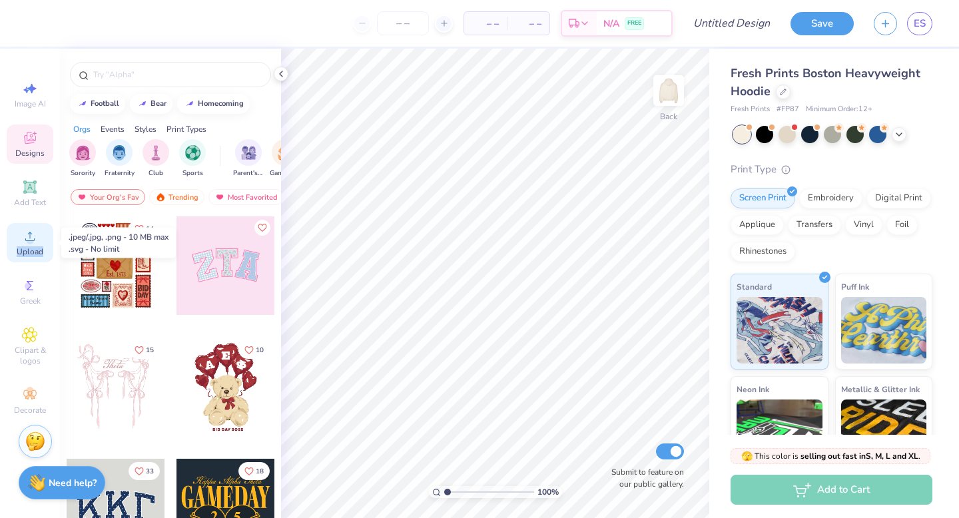
click at [29, 244] on circle at bounding box center [29, 240] width 7 height 7
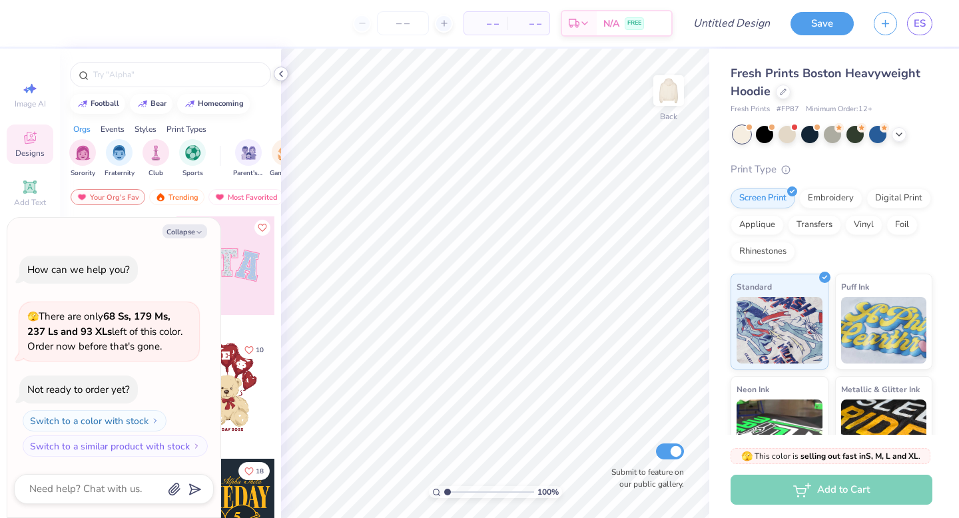
click at [282, 72] on icon at bounding box center [281, 74] width 11 height 11
type textarea "x"
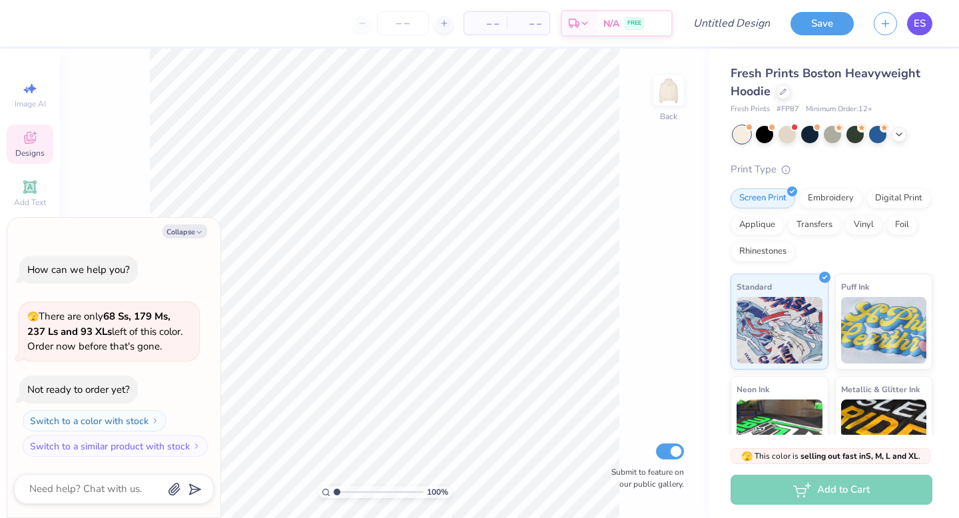
click at [917, 25] on span "ES" at bounding box center [919, 23] width 12 height 15
click at [922, 27] on span "ES" at bounding box center [919, 23] width 12 height 15
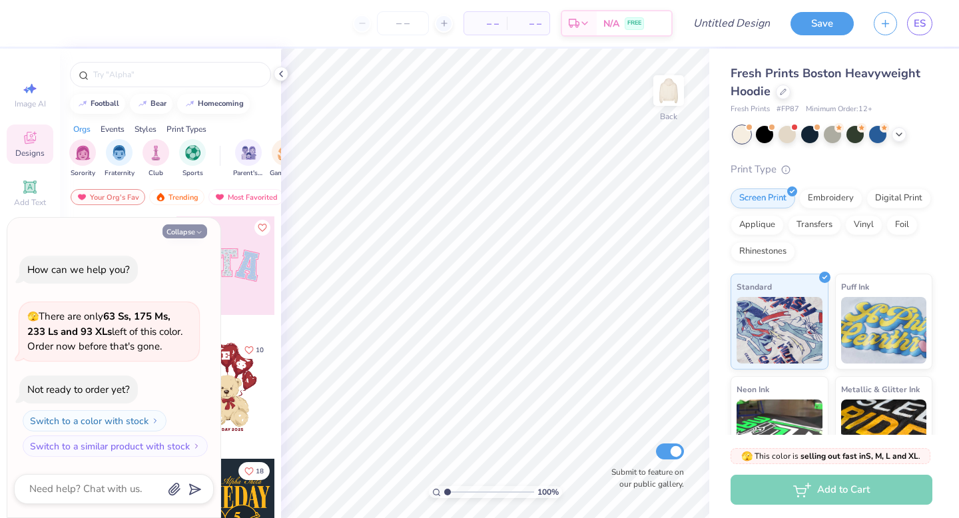
click at [195, 230] on icon "button" at bounding box center [199, 232] width 8 height 8
type textarea "x"
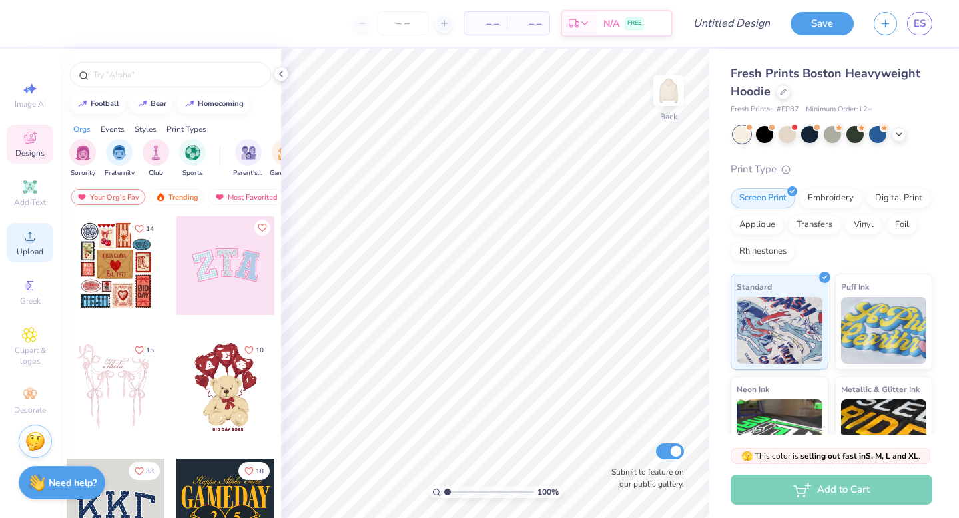
click at [32, 242] on circle at bounding box center [29, 240] width 7 height 7
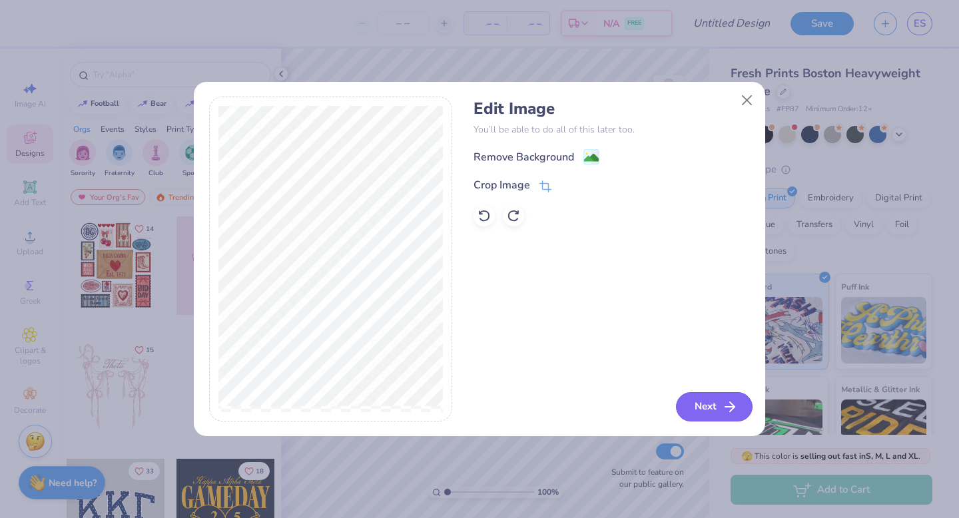
click at [714, 403] on button "Next" at bounding box center [714, 406] width 77 height 29
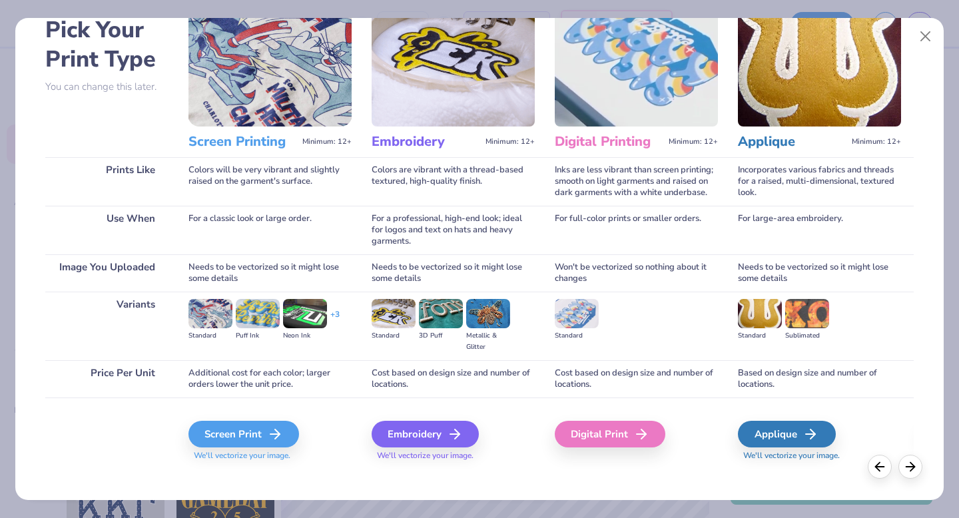
scroll to position [71, 0]
click at [408, 436] on div "Embroidery" at bounding box center [427, 434] width 107 height 27
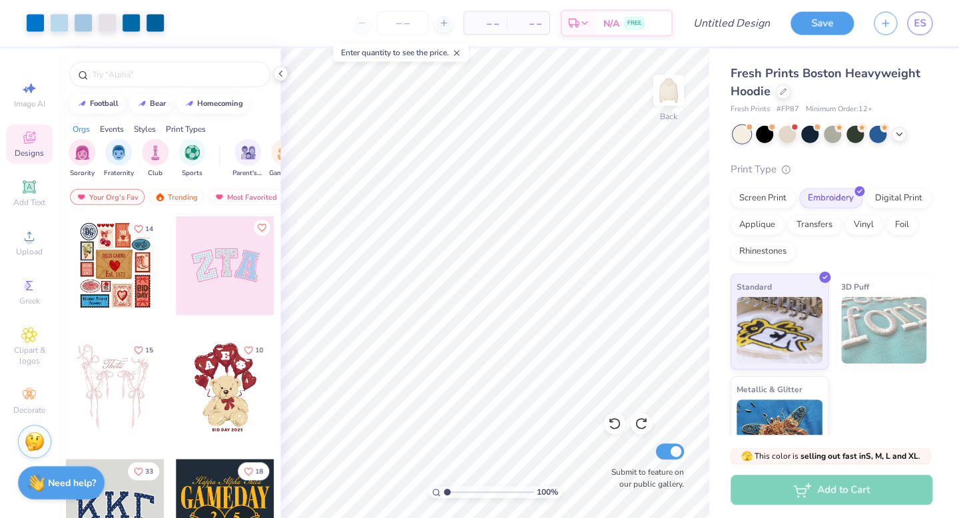
scroll to position [0, 0]
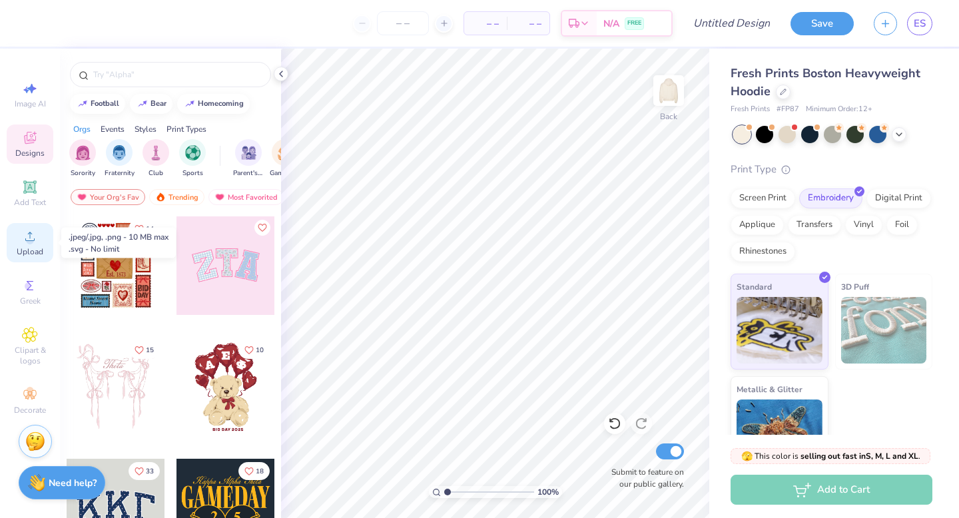
click at [37, 236] on icon at bounding box center [30, 236] width 16 height 16
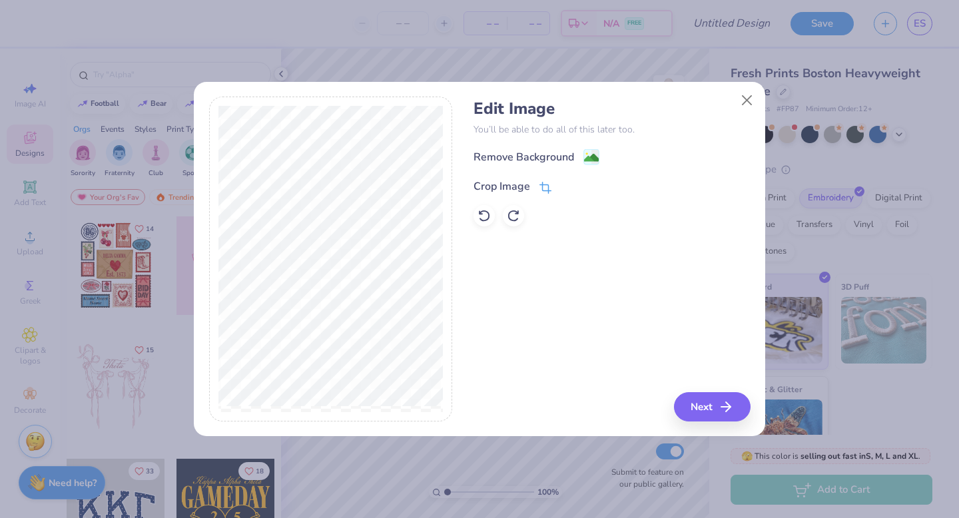
click at [545, 180] on span at bounding box center [545, 186] width 12 height 16
click at [701, 399] on div "Edit Image You’ll be able to do all of this later too. Remove Background Crop I…" at bounding box center [611, 259] width 276 height 325
click at [567, 184] on icon at bounding box center [568, 185] width 8 height 8
click at [707, 409] on button "Next" at bounding box center [714, 406] width 77 height 29
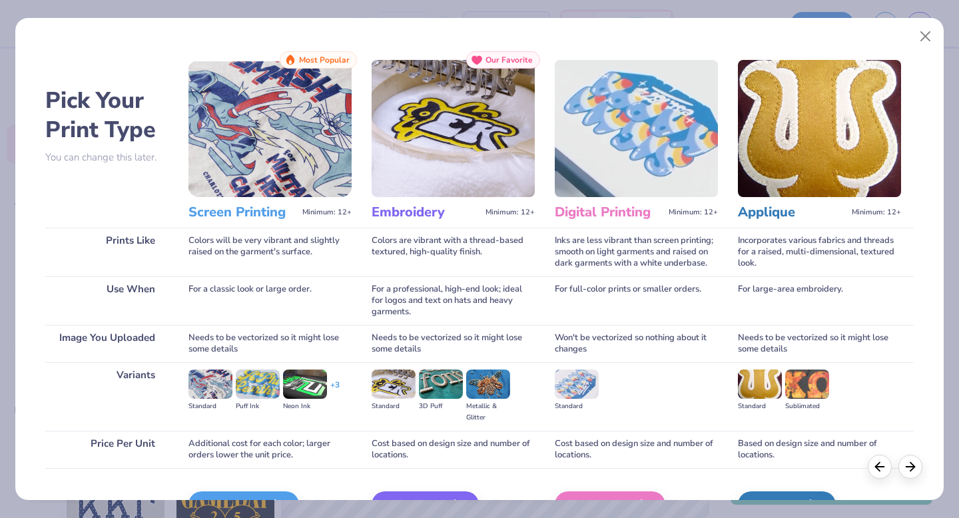
scroll to position [79, 0]
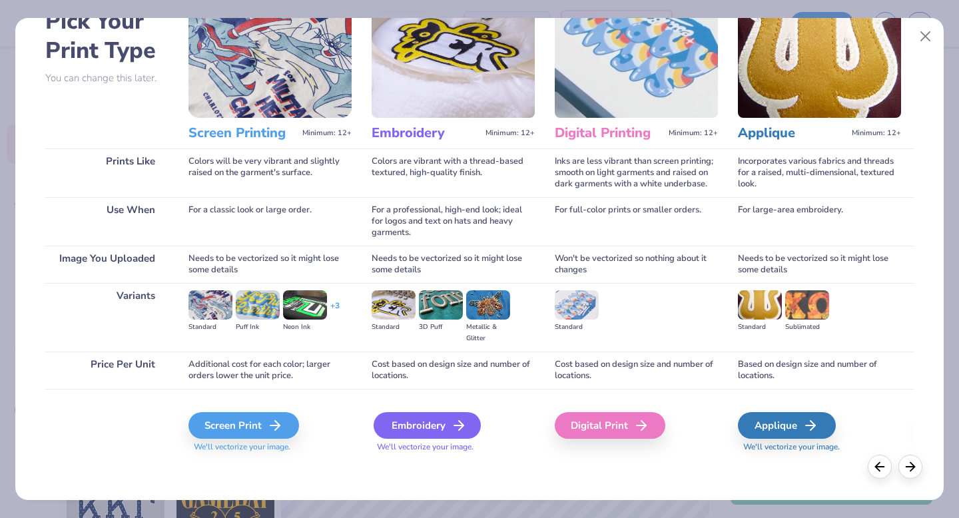
click at [447, 421] on div "Embroidery" at bounding box center [427, 425] width 107 height 27
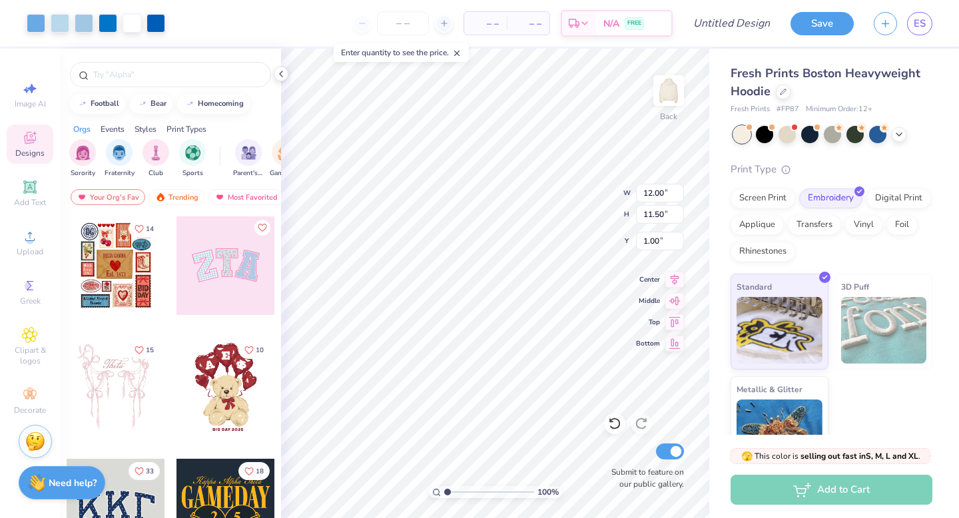
type input "10.31"
type input "9.88"
type input "6.45"
type input "6.18"
type input "3.00"
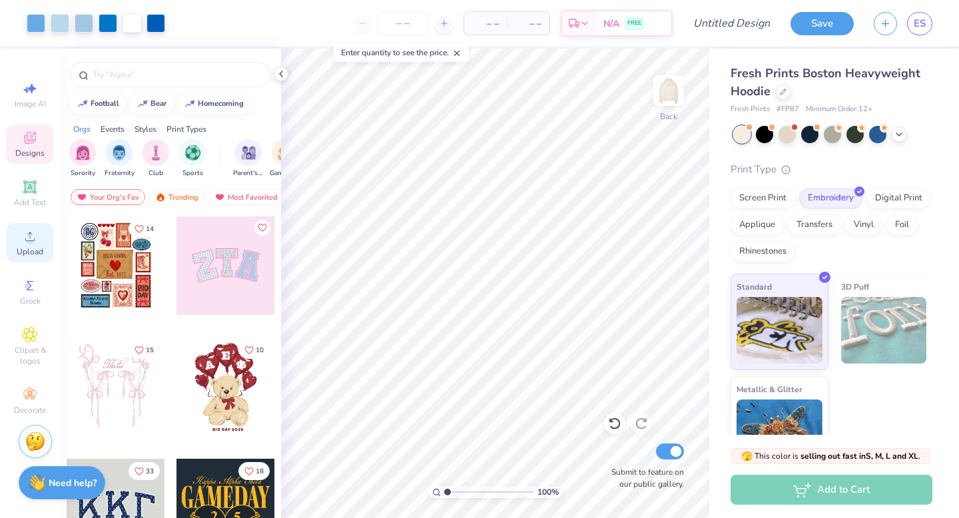
click at [33, 252] on span "Upload" at bounding box center [30, 251] width 27 height 11
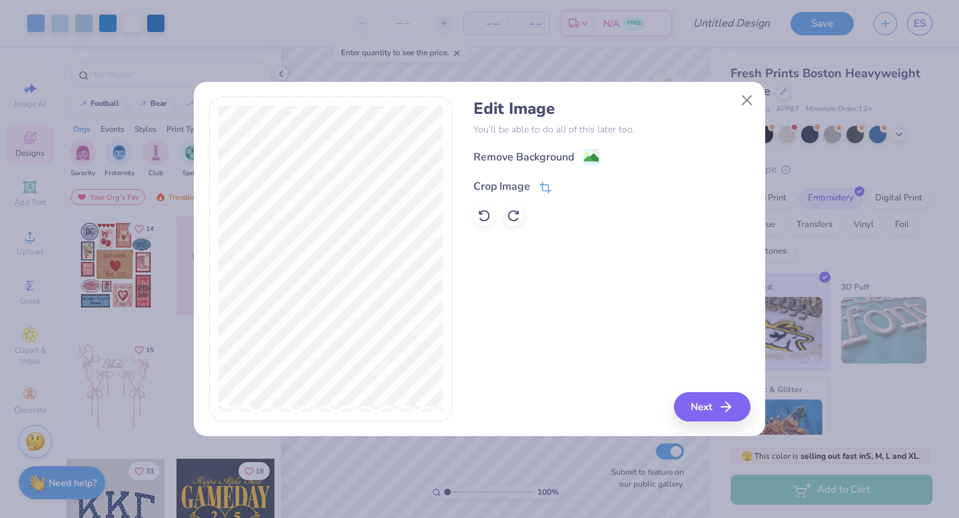
click at [544, 187] on icon at bounding box center [545, 188] width 12 height 12
click at [716, 405] on div "Edit Image You’ll be able to do all of this later too. Remove Background Crop I…" at bounding box center [611, 259] width 276 height 325
click at [566, 184] on icon at bounding box center [568, 185] width 8 height 8
click at [725, 407] on line "button" at bounding box center [729, 407] width 9 height 0
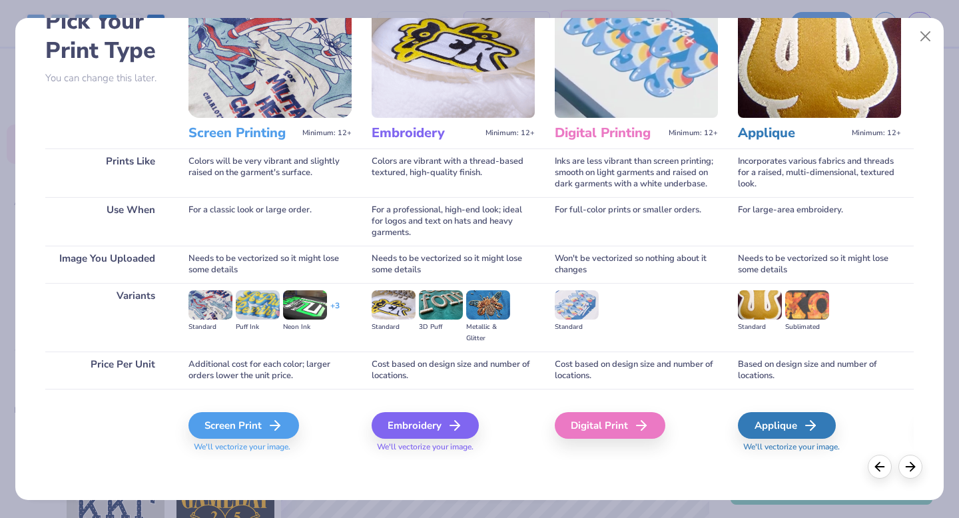
scroll to position [78, 0]
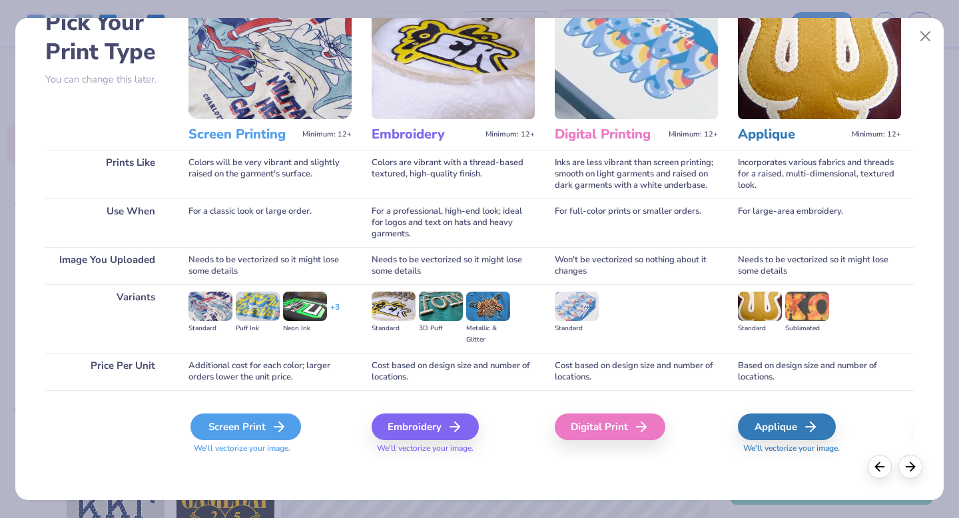
click at [273, 431] on icon at bounding box center [279, 427] width 16 height 16
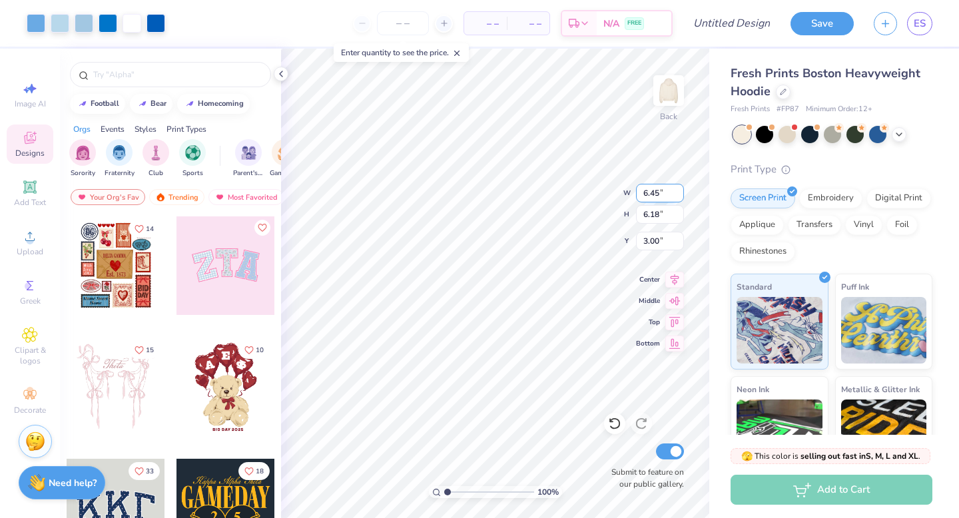
type input "6.45"
type input "6.18"
type input "3.00"
type input "5.70"
type input "2.52"
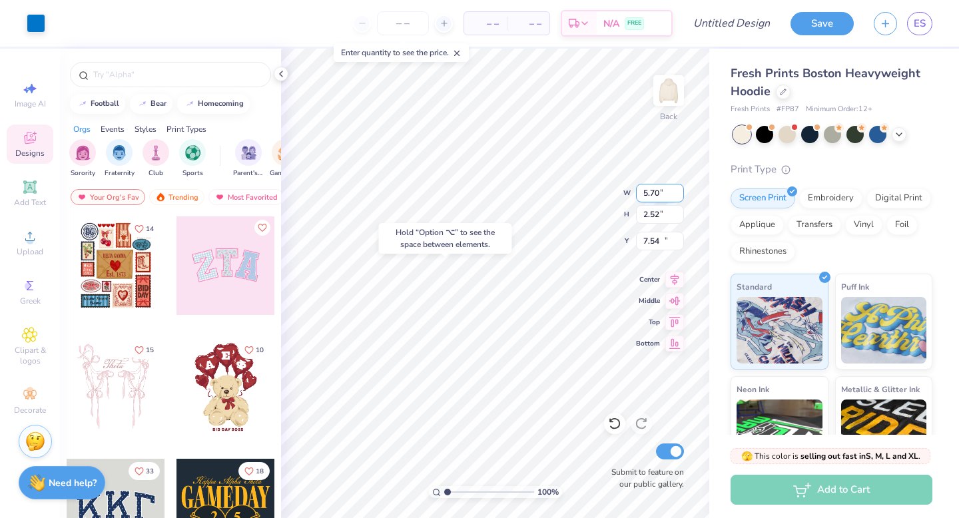
type input "10.10"
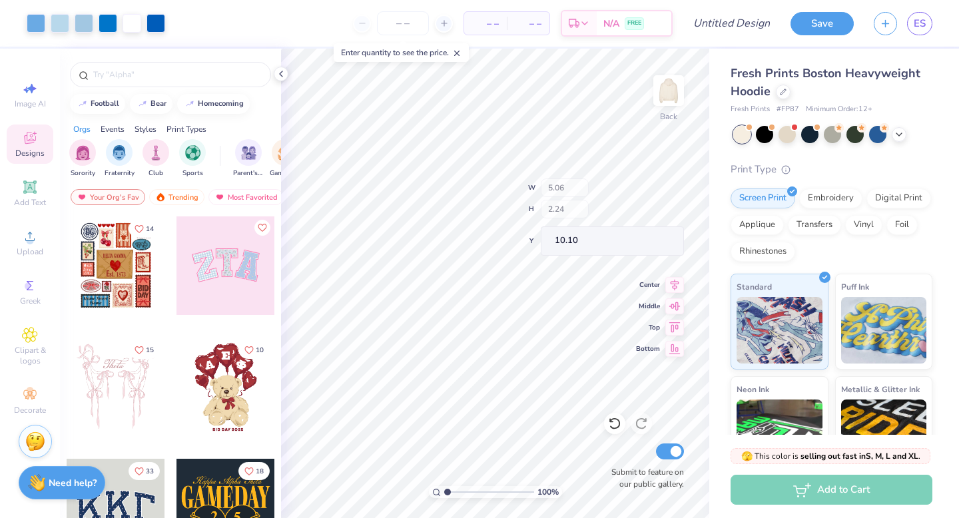
type input "5.06"
type input "2.24"
type input "10.76"
type input "9.72"
type input "4.60"
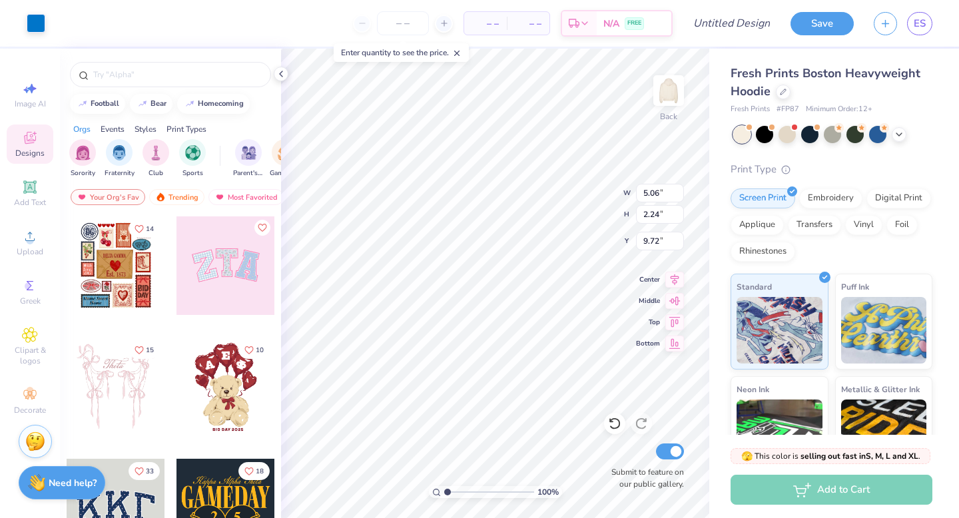
type input "2.04"
type input "9.73"
type input "6.45"
type input "6.18"
type input "3.00"
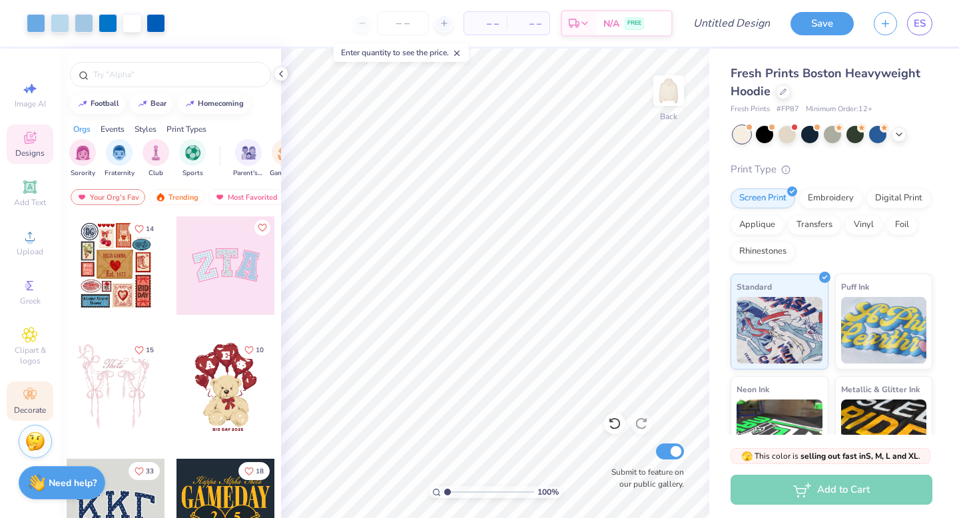
click at [29, 398] on icon at bounding box center [30, 395] width 16 height 16
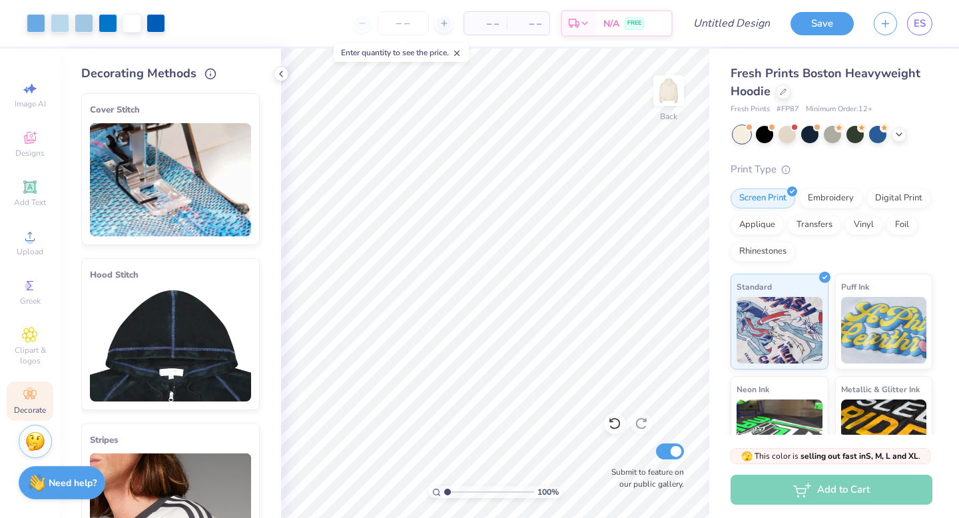
click at [192, 293] on img at bounding box center [170, 344] width 161 height 113
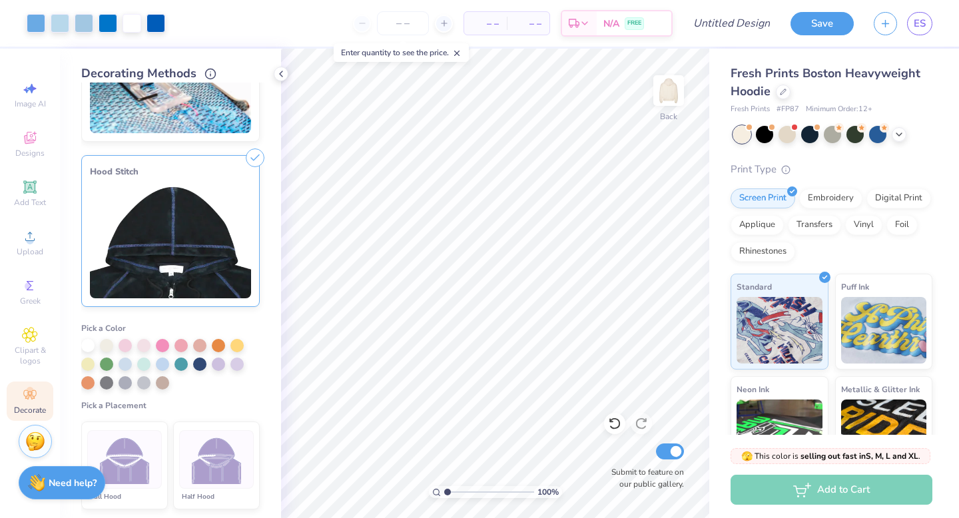
scroll to position [123, 0]
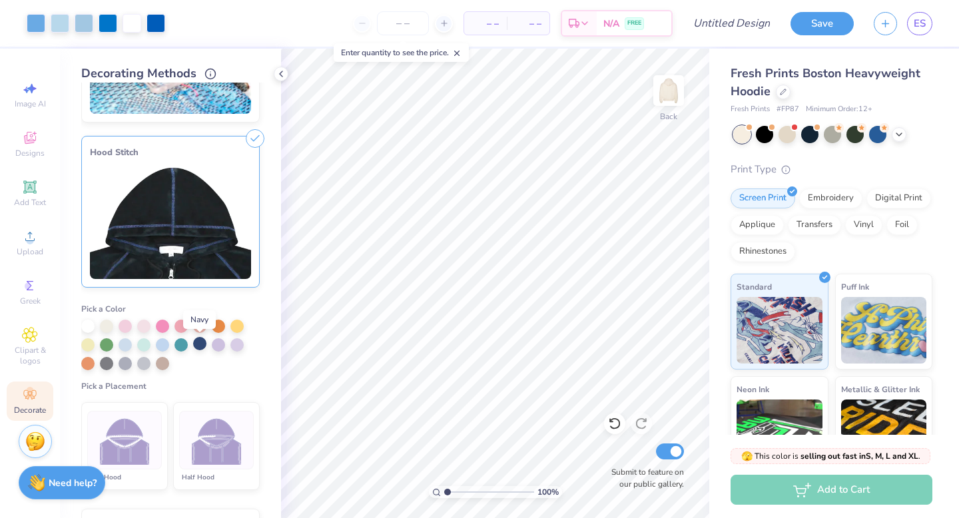
click at [200, 346] on div at bounding box center [199, 343] width 13 height 13
click at [164, 342] on div at bounding box center [162, 343] width 13 height 13
click at [127, 344] on div at bounding box center [125, 343] width 13 height 13
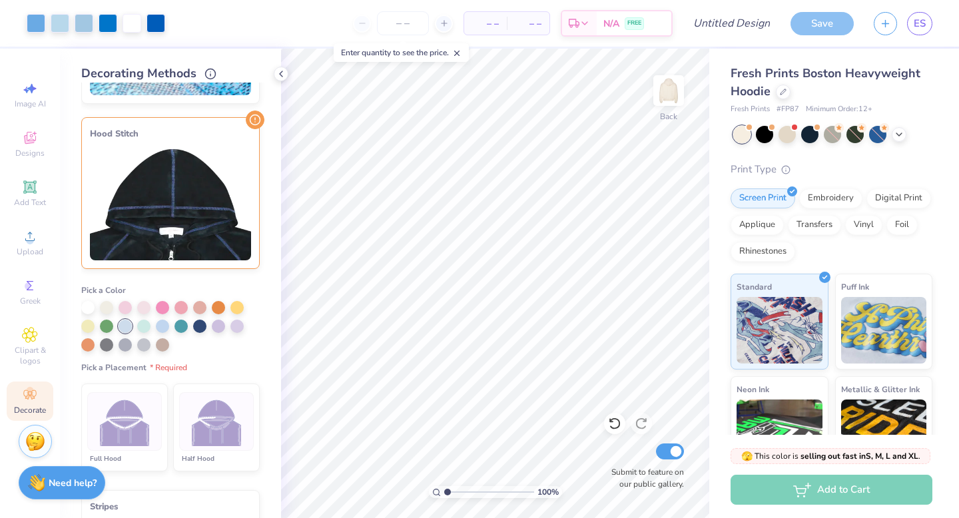
scroll to position [141, 0]
click at [158, 326] on div at bounding box center [162, 324] width 13 height 13
click at [230, 444] on div at bounding box center [216, 421] width 75 height 59
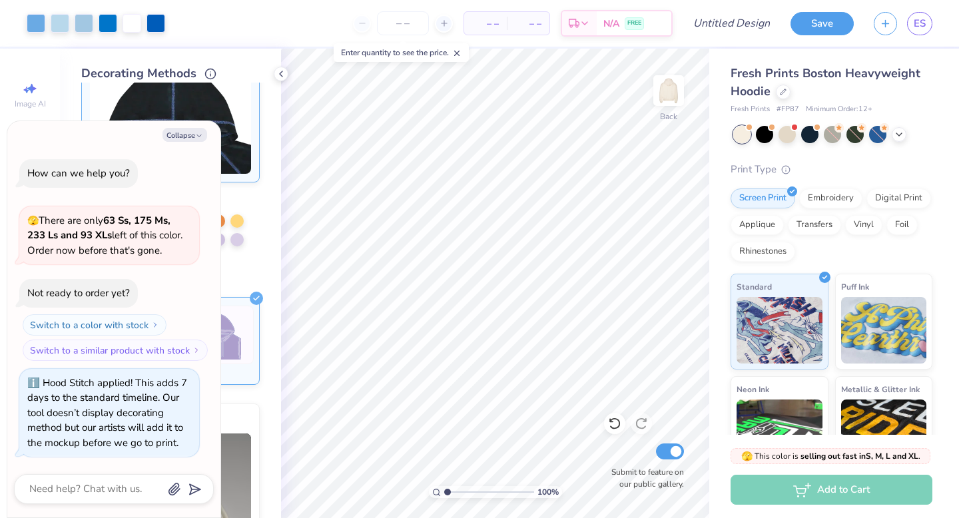
scroll to position [248, 0]
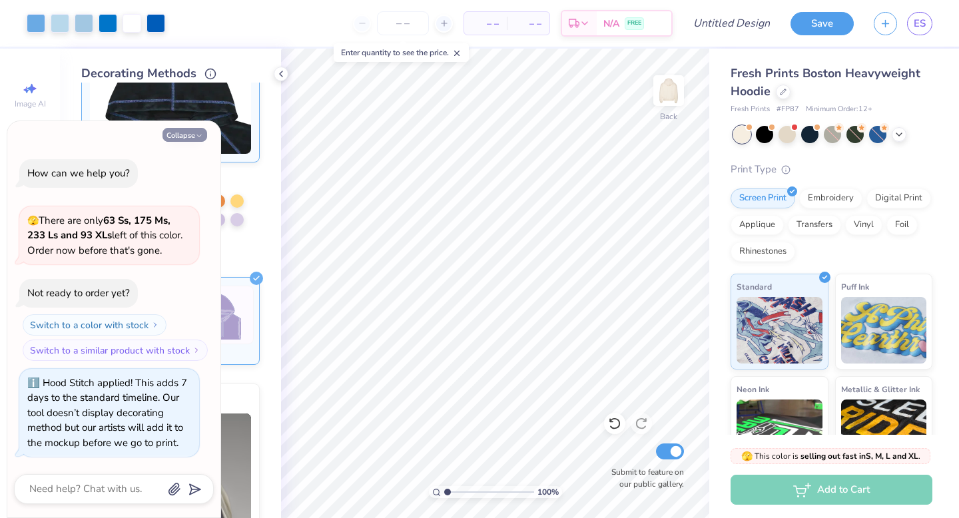
click at [182, 128] on button "Collapse" at bounding box center [184, 135] width 45 height 14
type textarea "x"
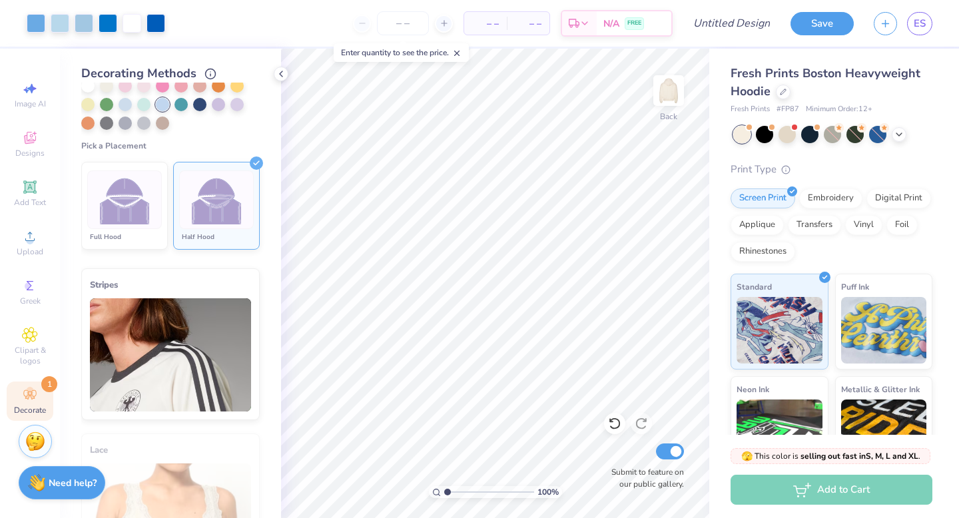
scroll to position [419, 0]
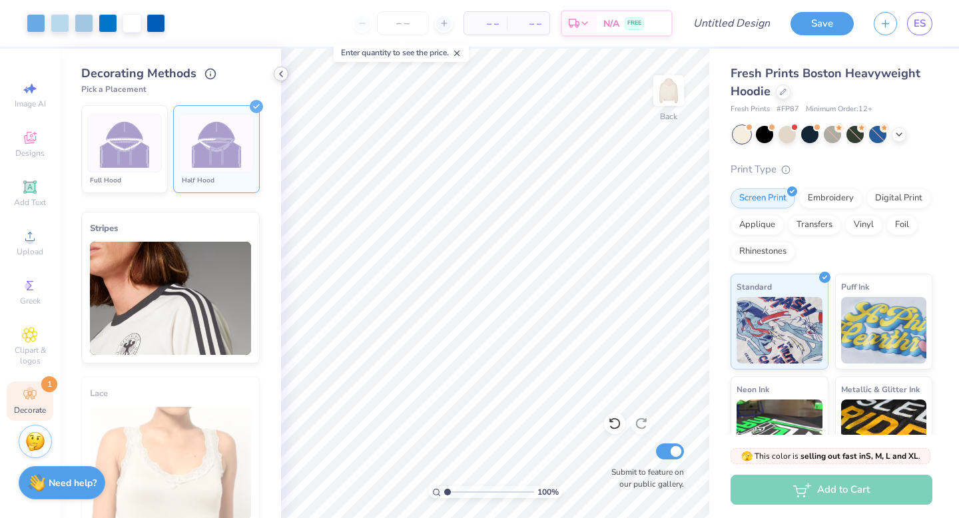
click at [280, 71] on icon at bounding box center [281, 74] width 11 height 11
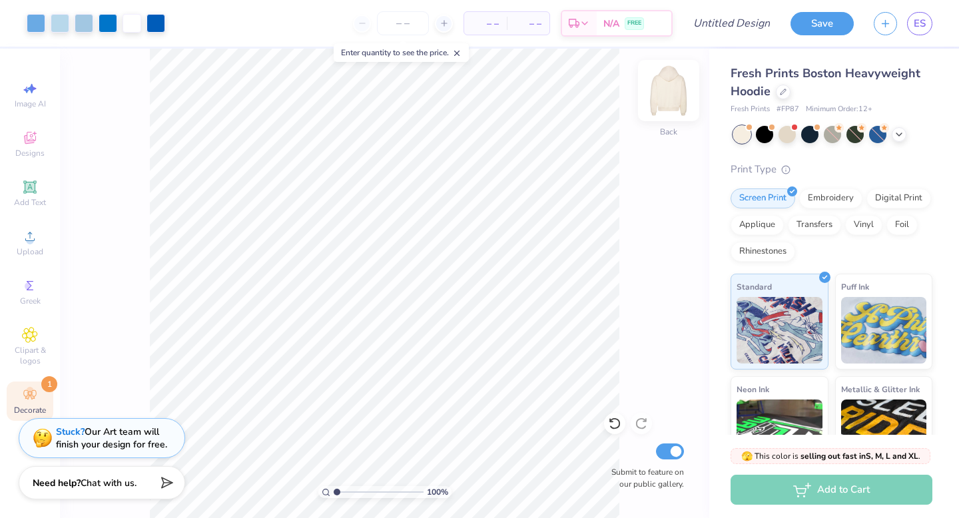
click at [671, 94] on img at bounding box center [668, 90] width 53 height 53
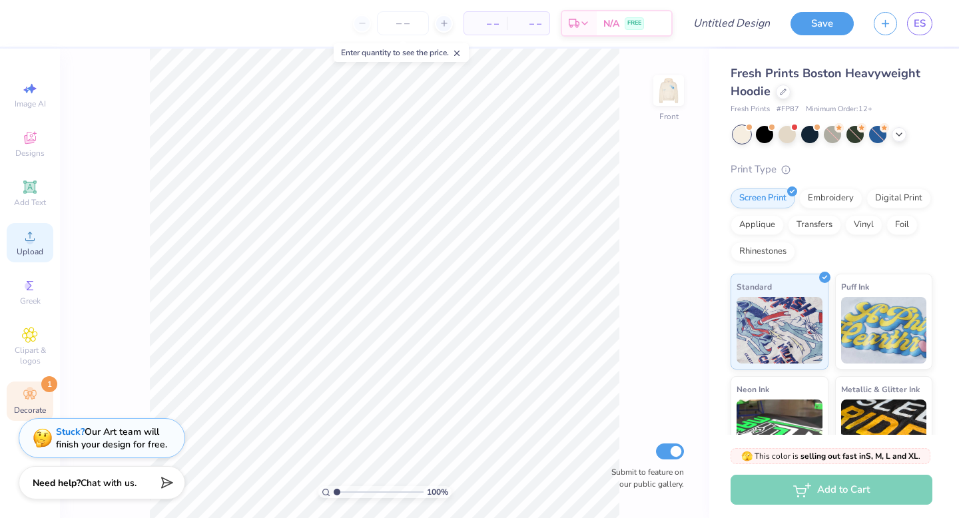
click at [31, 230] on icon at bounding box center [30, 236] width 16 height 16
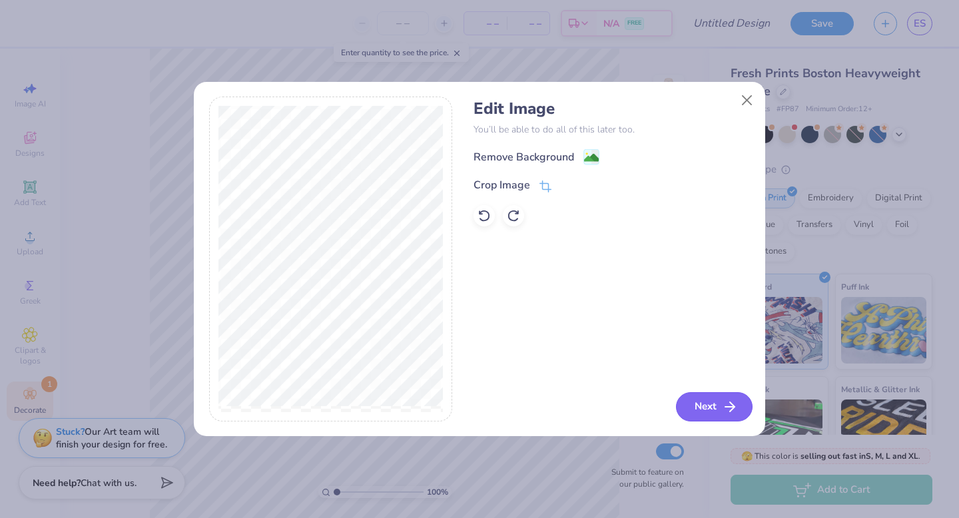
click at [718, 397] on button "Next" at bounding box center [714, 406] width 77 height 29
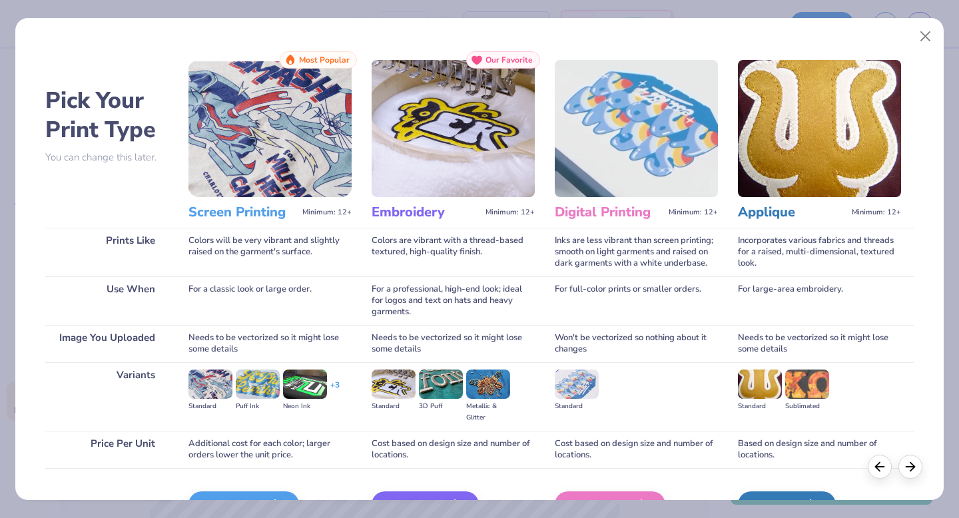
scroll to position [79, 0]
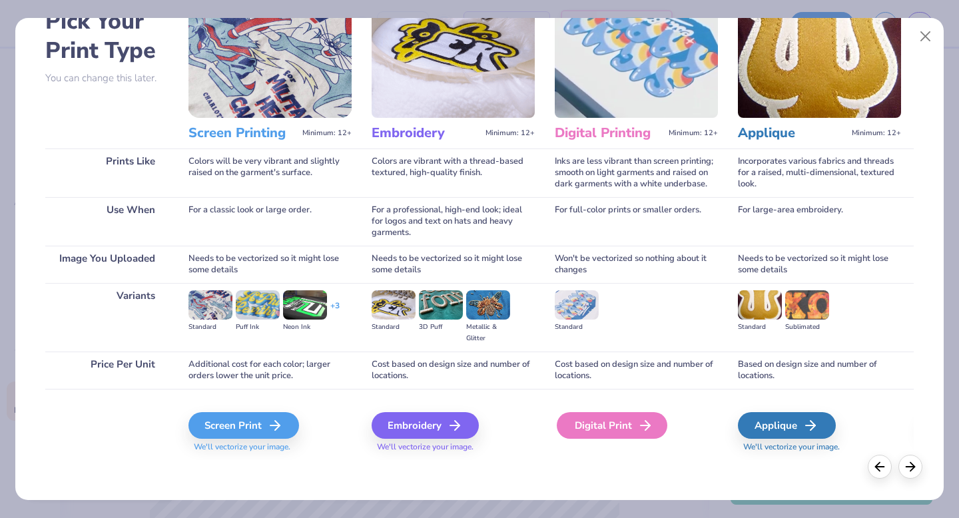
click at [621, 413] on div "Digital Print" at bounding box center [612, 425] width 111 height 27
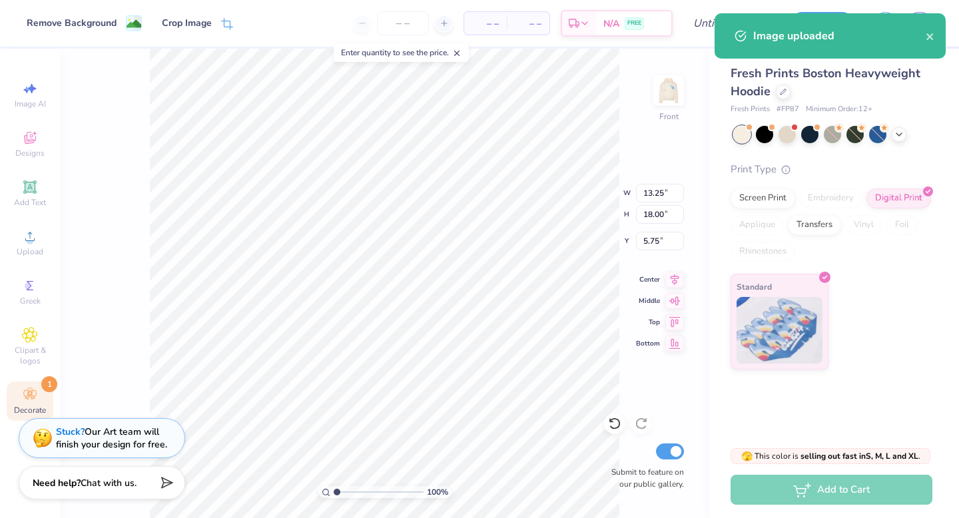
type input "12.32"
type input "16.73"
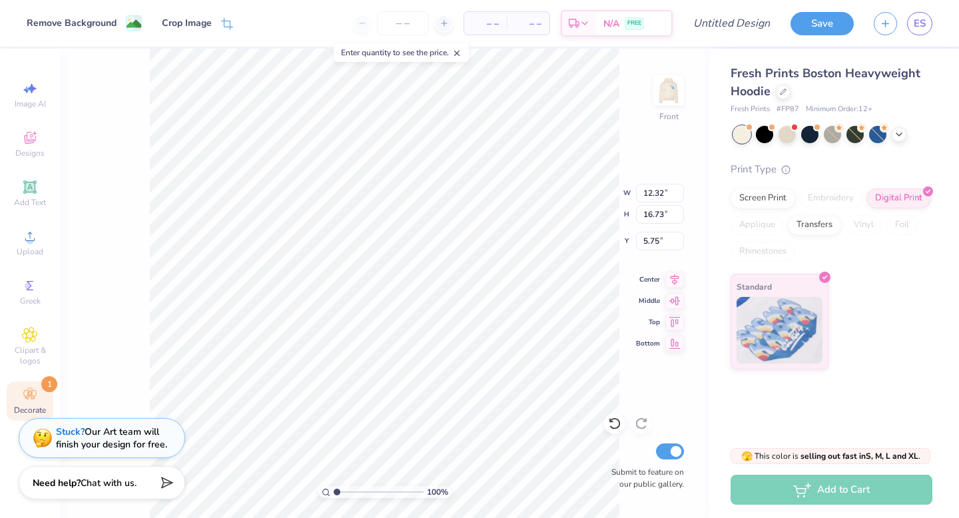
type input "5.68"
type input "11.10"
type input "15.07"
type input "6.11"
click at [673, 280] on icon at bounding box center [674, 278] width 19 height 16
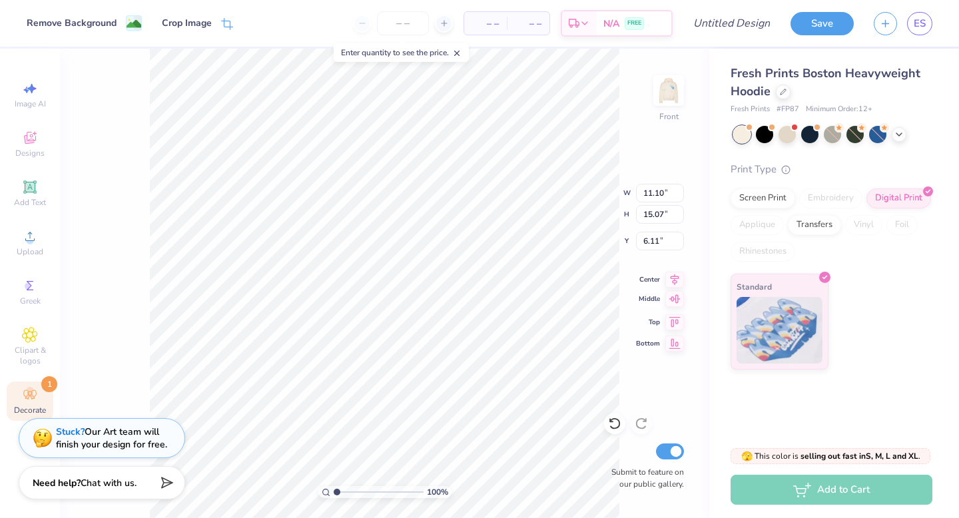
click at [676, 299] on icon at bounding box center [674, 299] width 19 height 16
type input "7.21"
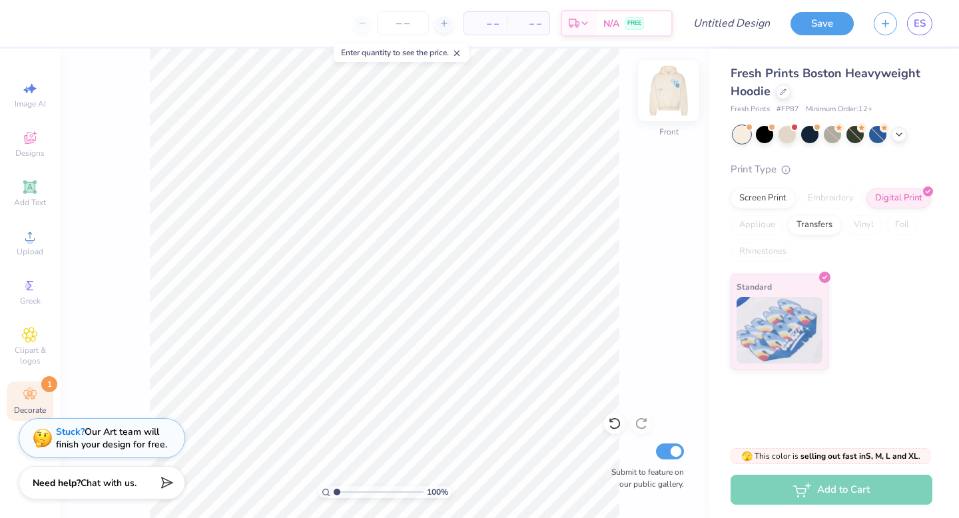
click at [679, 87] on img at bounding box center [668, 90] width 53 height 53
click at [677, 88] on img at bounding box center [668, 90] width 53 height 53
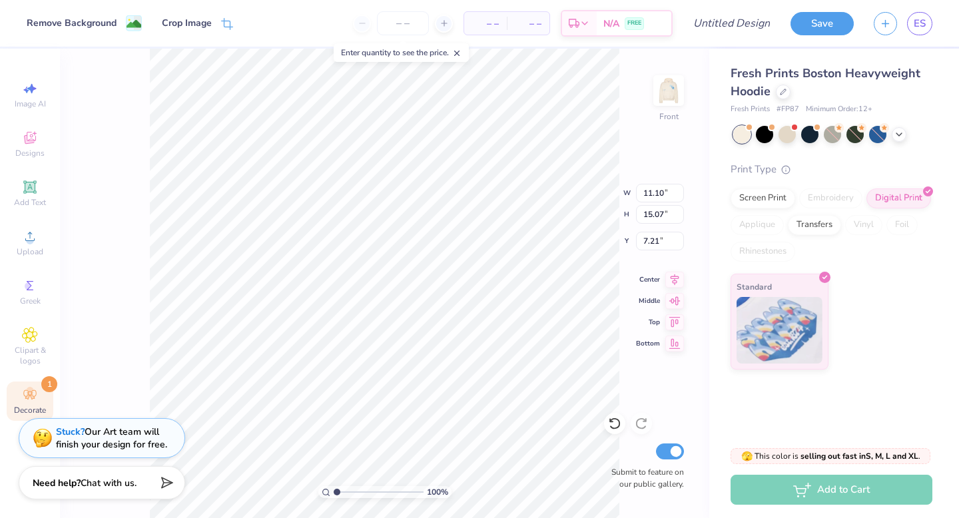
type input "6.49"
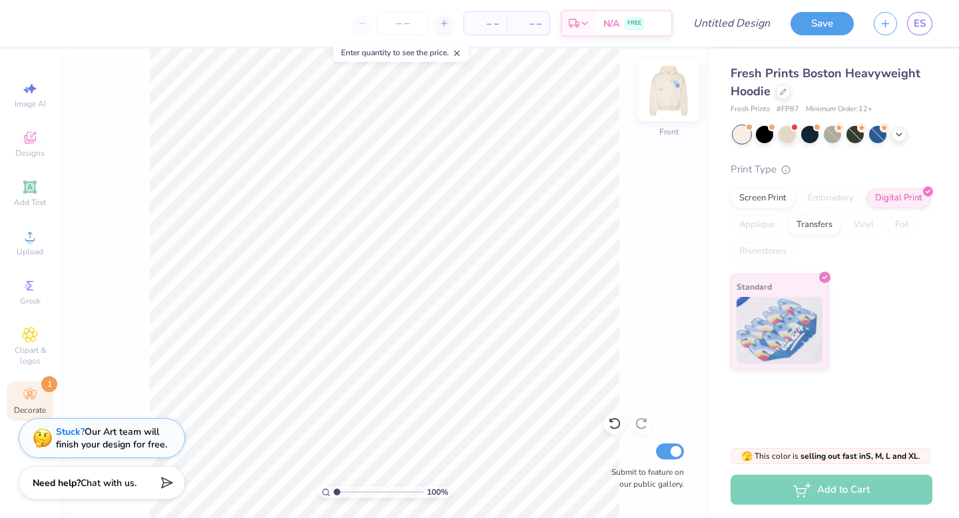
click at [667, 96] on img at bounding box center [668, 90] width 53 height 53
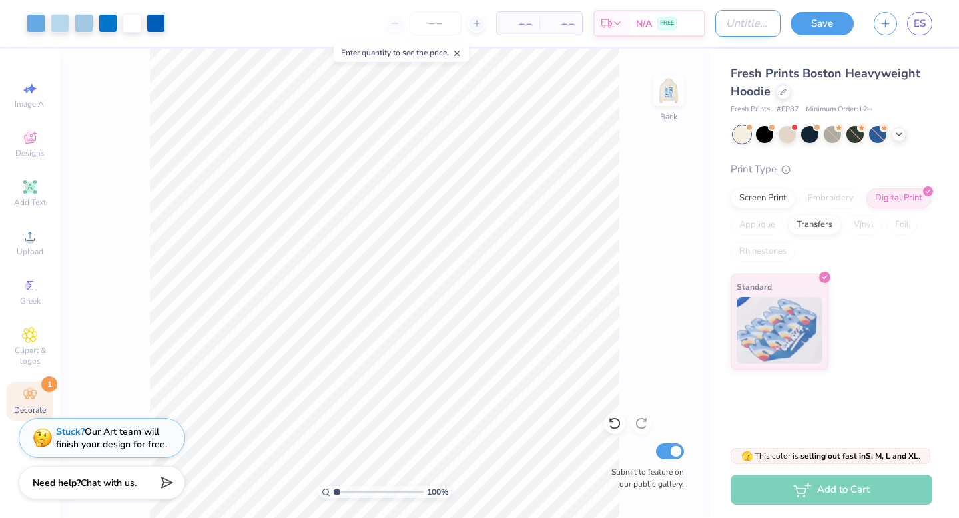
click at [761, 21] on input "Design Title" at bounding box center [747, 23] width 65 height 27
type input "eve blue"
click at [839, 23] on button "Save" at bounding box center [821, 21] width 63 height 23
click at [828, 22] on div "Save" at bounding box center [821, 23] width 63 height 23
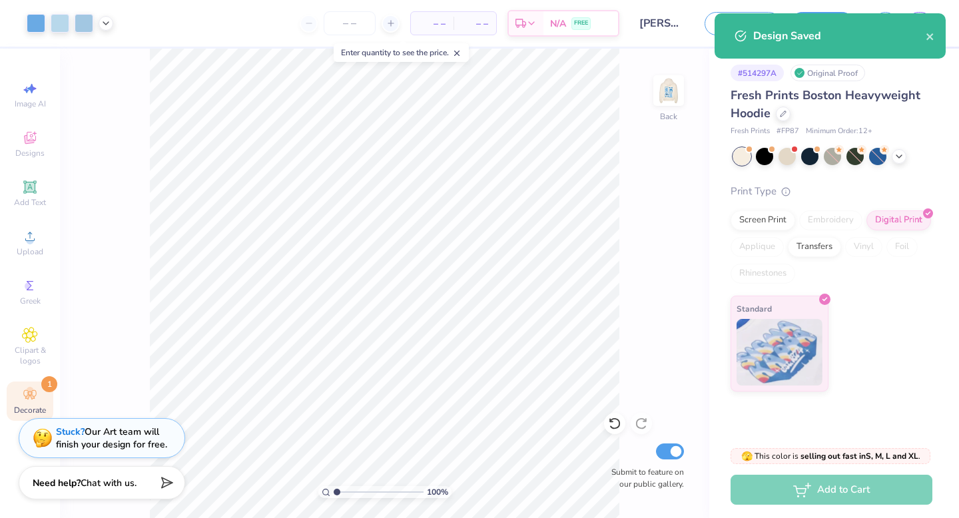
click at [650, 192] on div "100 % Back Submit to feature on our public gallery." at bounding box center [384, 283] width 649 height 469
click at [935, 37] on div "Design Saved" at bounding box center [829, 35] width 231 height 45
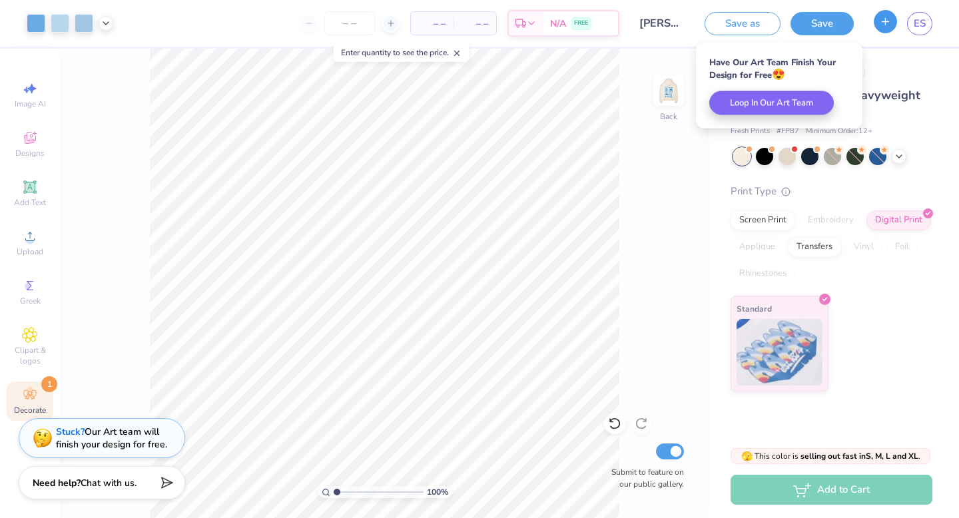
click at [885, 19] on line "button" at bounding box center [885, 21] width 0 height 7
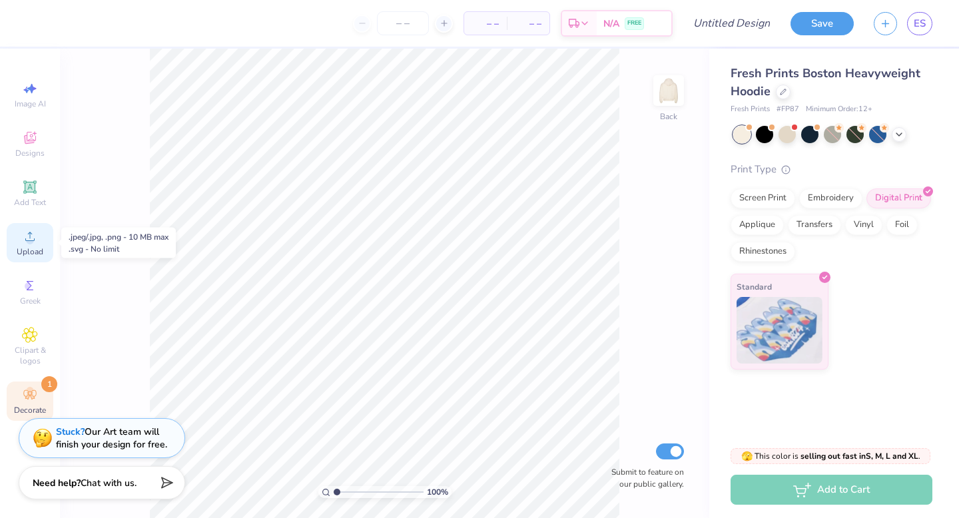
click at [33, 238] on circle at bounding box center [29, 240] width 7 height 7
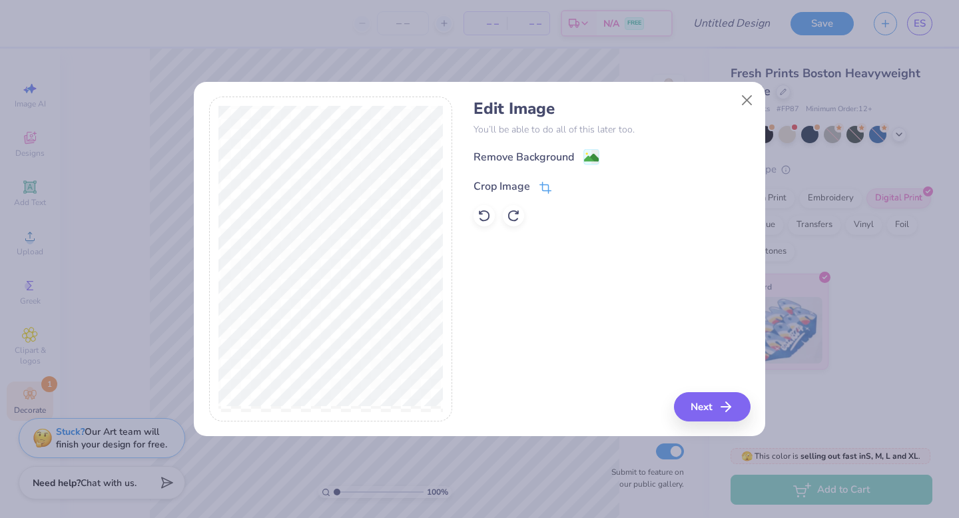
click at [547, 186] on icon at bounding box center [544, 188] width 9 height 9
click at [564, 181] on icon at bounding box center [568, 185] width 8 height 8
click at [733, 413] on icon "button" at bounding box center [730, 407] width 16 height 16
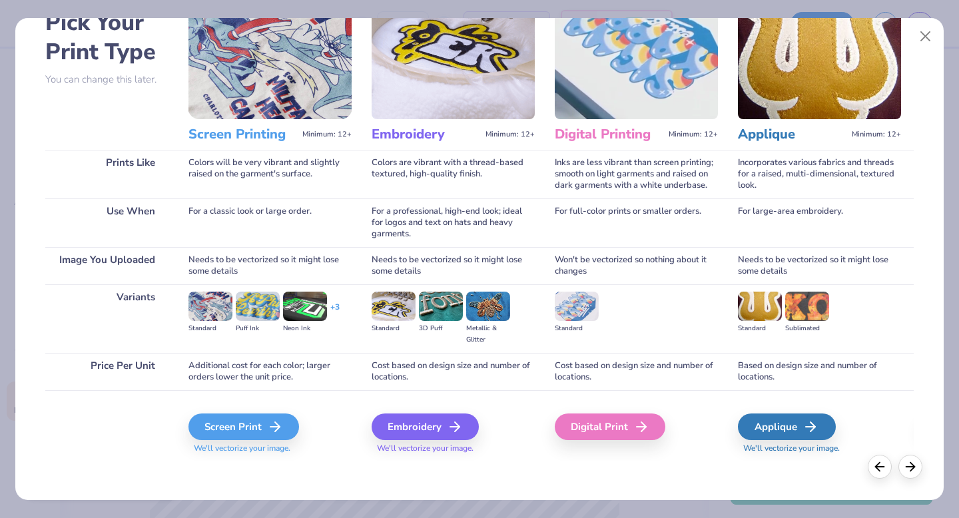
scroll to position [79, 0]
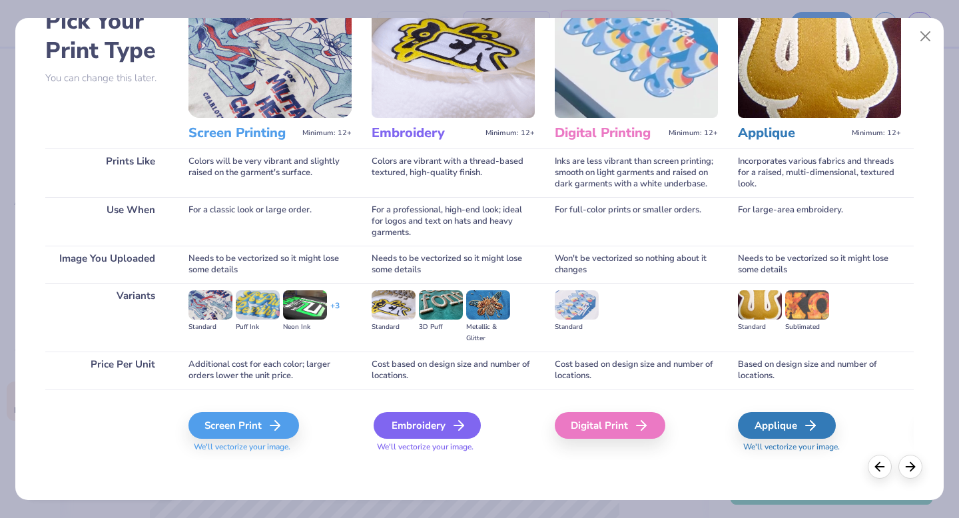
click at [439, 420] on div "Embroidery" at bounding box center [427, 425] width 107 height 27
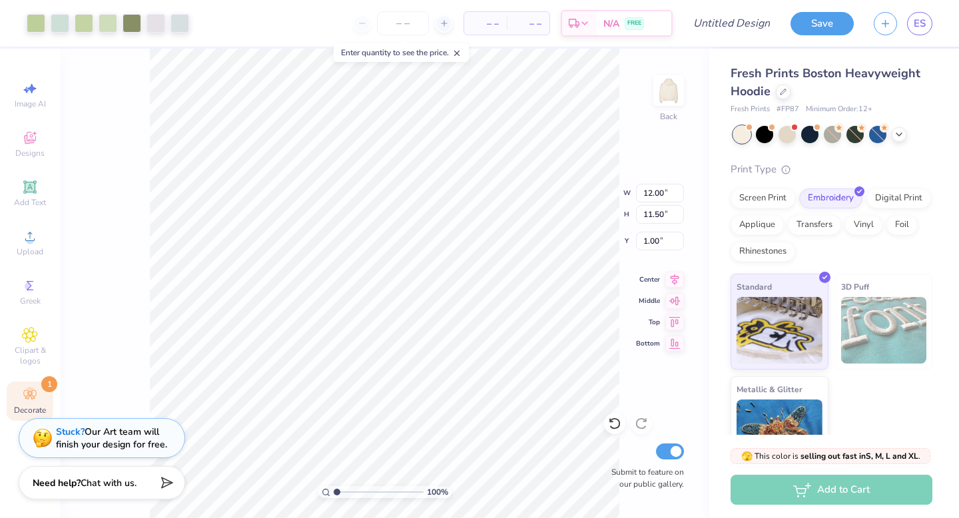
type input "6.18"
type input "5.92"
type input "3.36"
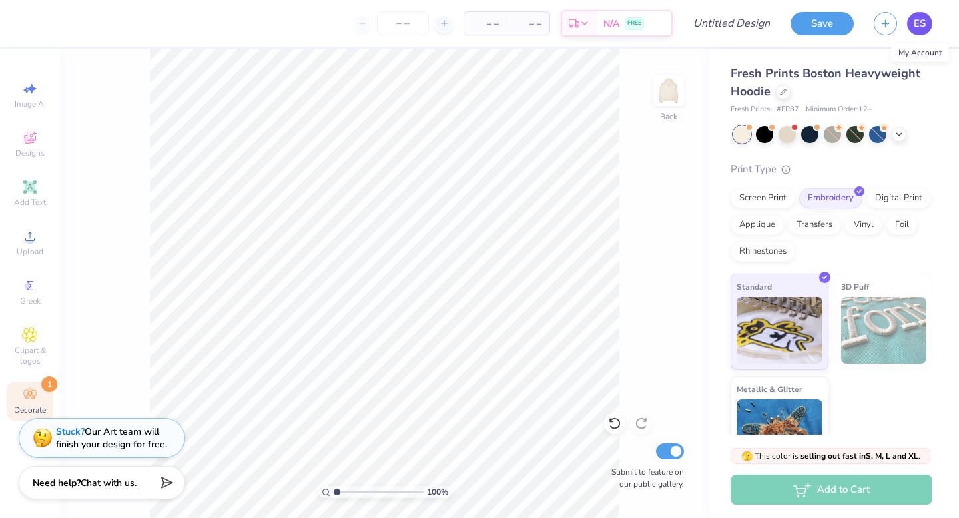
click at [921, 26] on span "ES" at bounding box center [919, 23] width 12 height 15
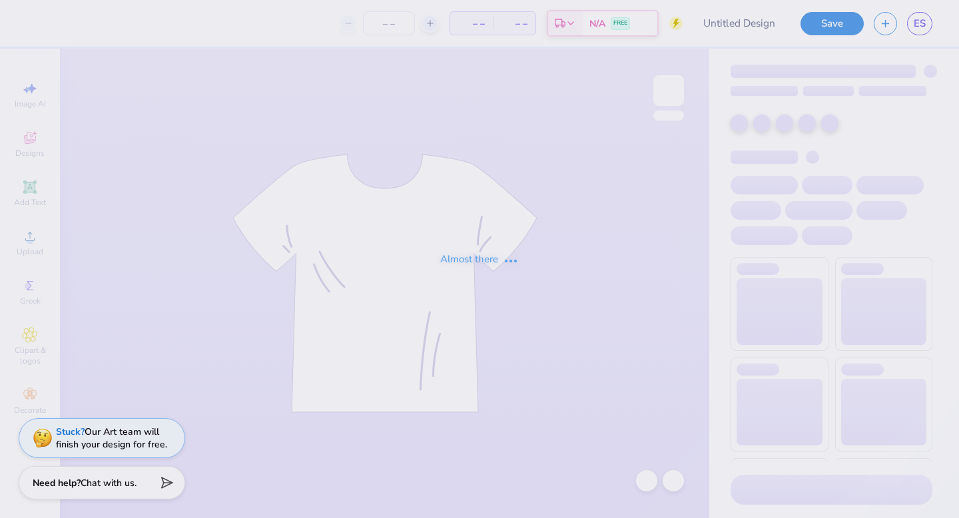
type input "[PERSON_NAME]"
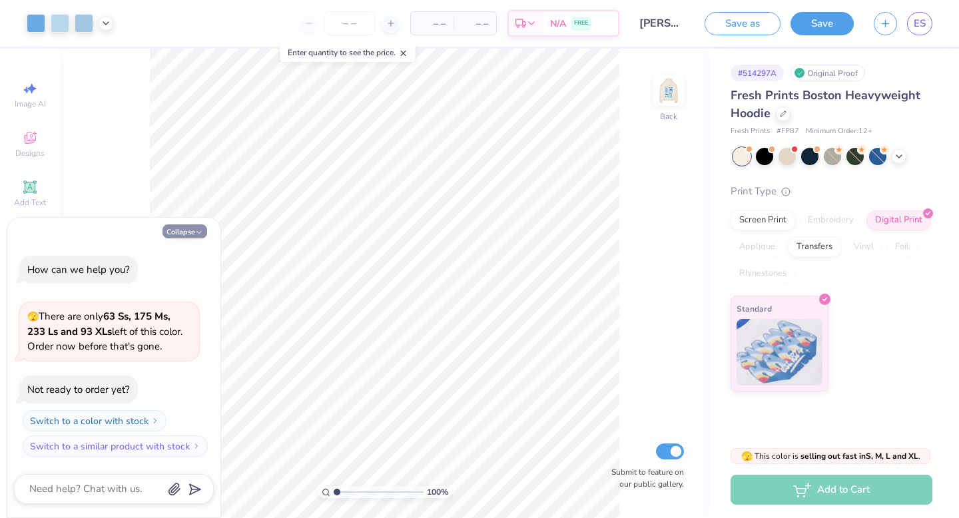
click at [196, 231] on icon "button" at bounding box center [199, 232] width 8 height 8
type textarea "x"
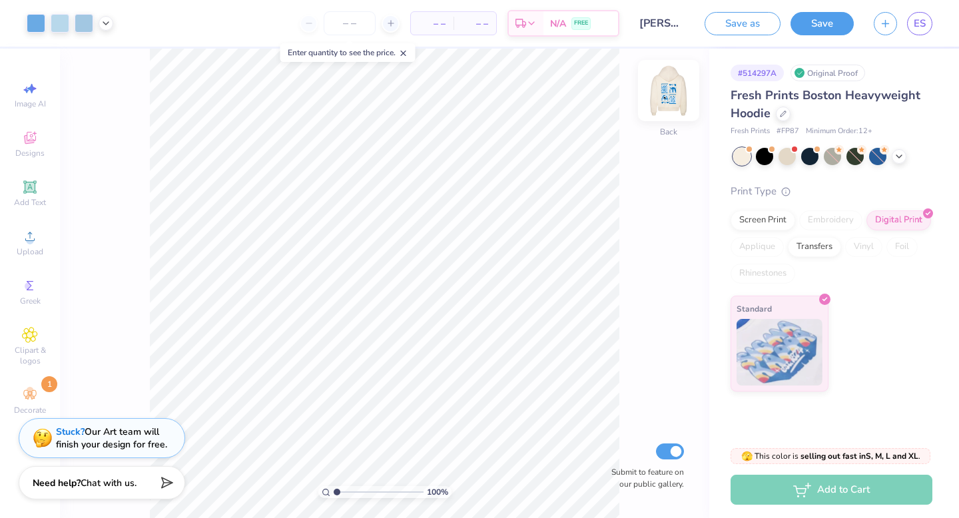
click at [669, 96] on img at bounding box center [668, 90] width 53 height 53
click at [928, 28] on link "ES" at bounding box center [919, 23] width 25 height 23
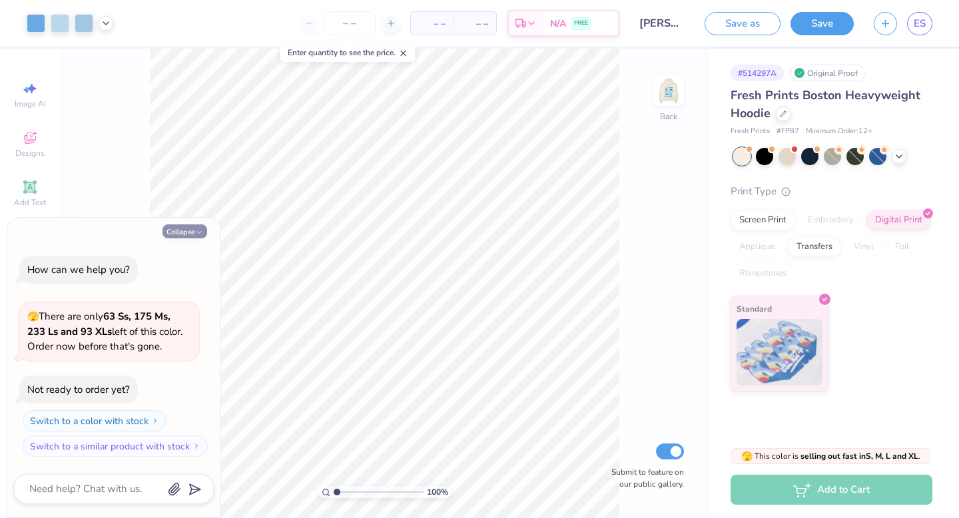
click at [191, 233] on button "Collapse" at bounding box center [184, 231] width 45 height 14
type textarea "x"
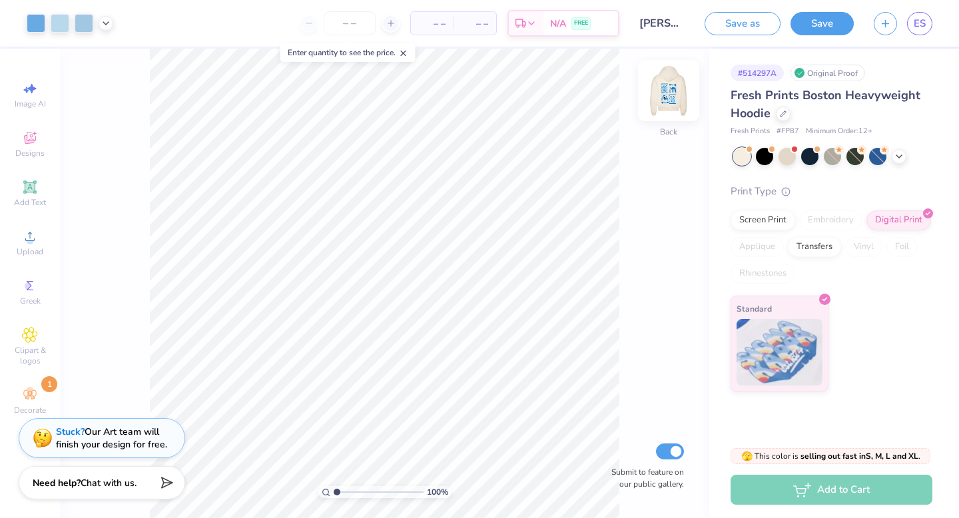
click at [666, 89] on img at bounding box center [668, 90] width 53 height 53
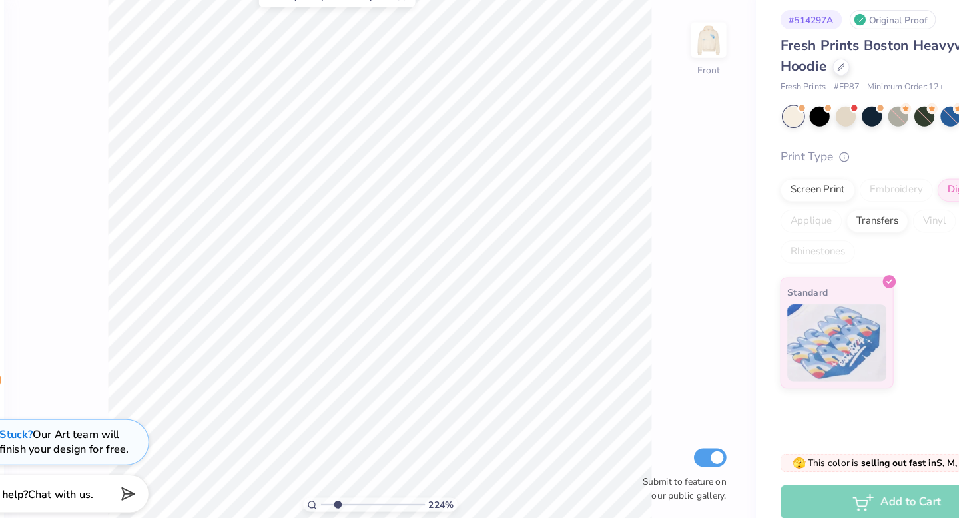
drag, startPoint x: 337, startPoint y: 490, endPoint x: 347, endPoint y: 490, distance: 10.0
click at [347, 490] on input "range" at bounding box center [379, 492] width 90 height 12
drag, startPoint x: 347, startPoint y: 490, endPoint x: 338, endPoint y: 490, distance: 9.3
type input "1.13"
click at [338, 490] on input "range" at bounding box center [379, 492] width 90 height 12
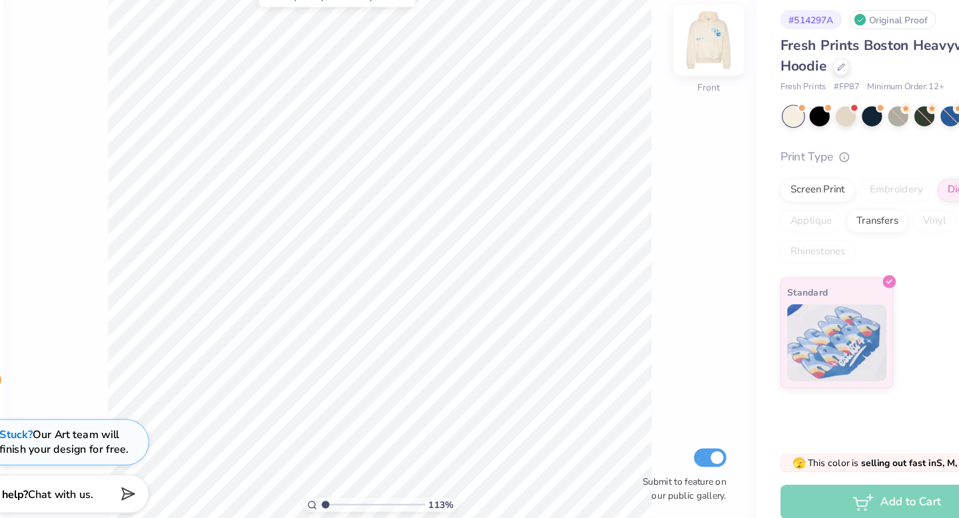
click at [672, 91] on img at bounding box center [668, 90] width 53 height 53
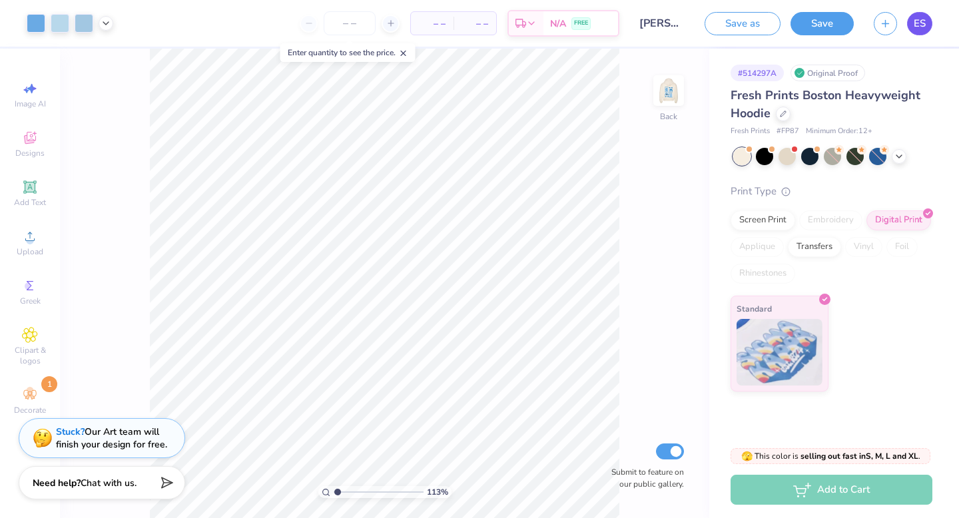
click at [920, 25] on span "ES" at bounding box center [919, 23] width 12 height 15
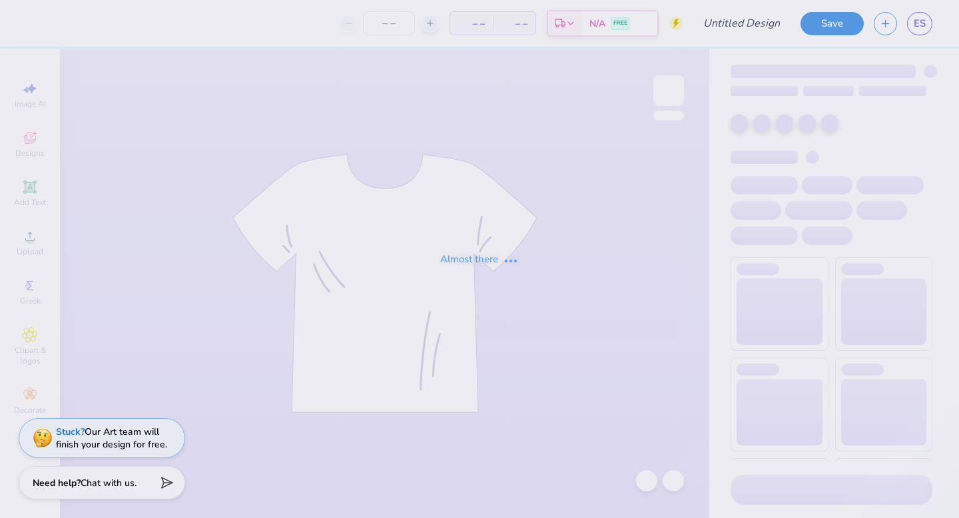
type input "eve pink"
type input "12"
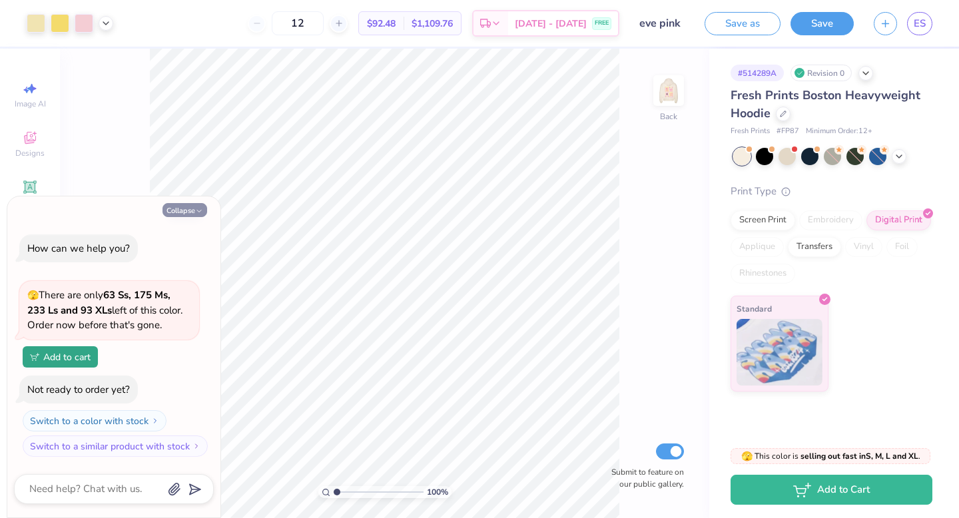
click at [185, 212] on button "Collapse" at bounding box center [184, 210] width 45 height 14
type textarea "x"
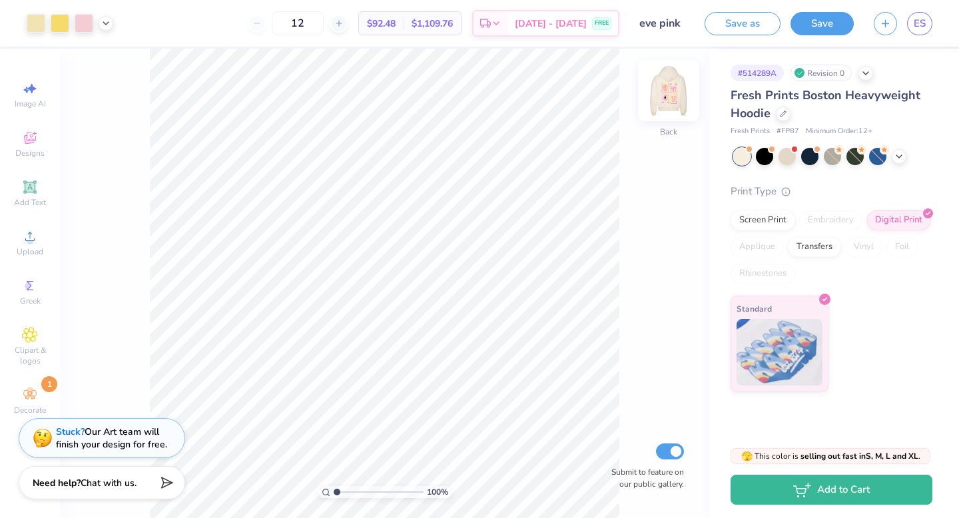
click at [672, 100] on img at bounding box center [668, 90] width 53 height 53
drag, startPoint x: 332, startPoint y: 491, endPoint x: 351, endPoint y: 491, distance: 18.6
click at [352, 491] on div "100 %" at bounding box center [384, 492] width 133 height 12
drag, startPoint x: 333, startPoint y: 491, endPoint x: 340, endPoint y: 493, distance: 7.6
click at [340, 493] on input "range" at bounding box center [379, 492] width 90 height 12
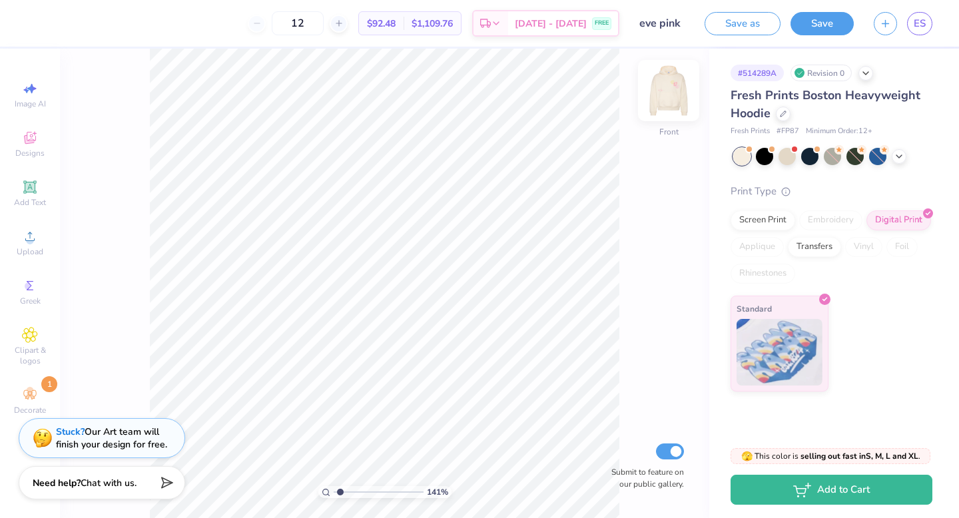
click at [671, 97] on img at bounding box center [668, 90] width 53 height 53
click at [345, 491] on input "range" at bounding box center [379, 492] width 90 height 12
click at [672, 88] on img at bounding box center [668, 90] width 53 height 53
click at [657, 84] on img at bounding box center [668, 90] width 53 height 53
click at [340, 491] on input "range" at bounding box center [379, 492] width 90 height 12
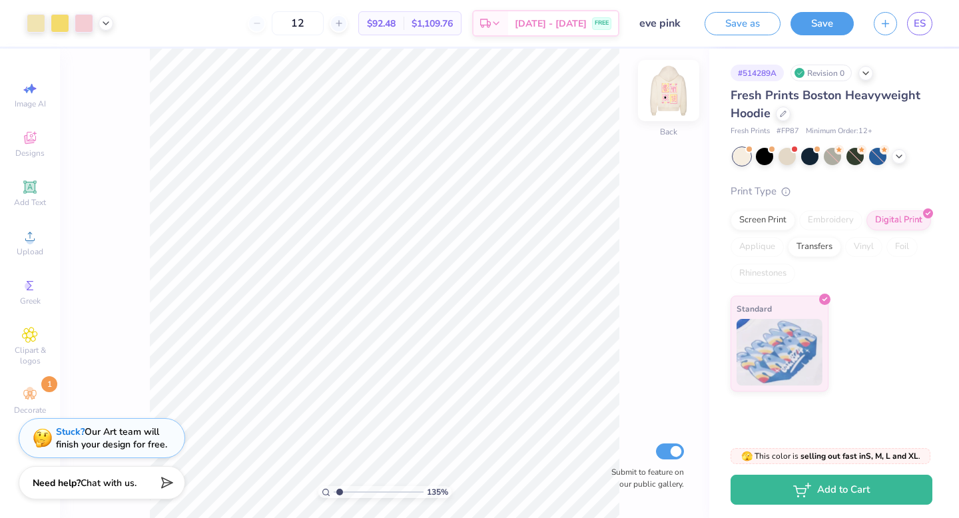
click at [672, 102] on img at bounding box center [668, 90] width 53 height 53
click at [672, 102] on img at bounding box center [668, 90] width 27 height 27
click at [672, 102] on img at bounding box center [668, 90] width 53 height 53
drag, startPoint x: 339, startPoint y: 491, endPoint x: 315, endPoint y: 491, distance: 24.0
type input "1"
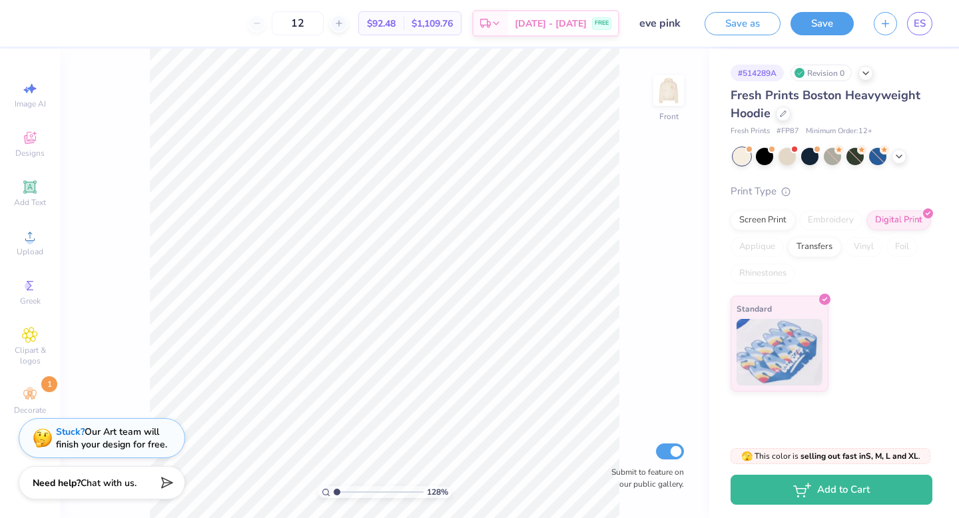
click at [334, 491] on input "range" at bounding box center [379, 492] width 90 height 12
click at [676, 97] on img at bounding box center [668, 90] width 53 height 53
click at [840, 25] on button "Save" at bounding box center [821, 21] width 63 height 23
click at [917, 17] on span "ES" at bounding box center [919, 23] width 12 height 15
